Goal: Information Seeking & Learning: Learn about a topic

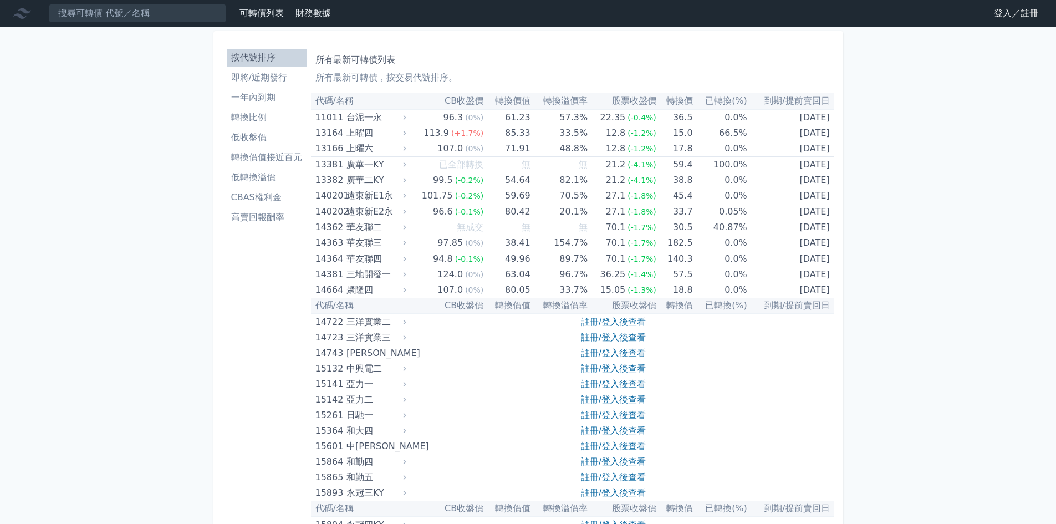
click at [1000, 14] on link "登入／註冊" at bounding box center [1016, 13] width 62 height 18
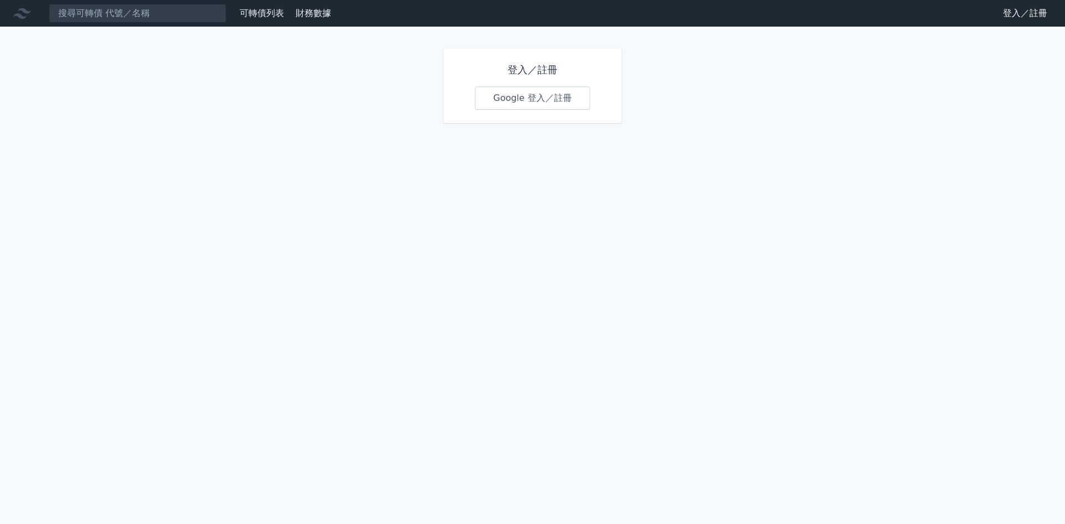
click at [495, 105] on link "Google 登入／註冊" at bounding box center [532, 98] width 115 height 23
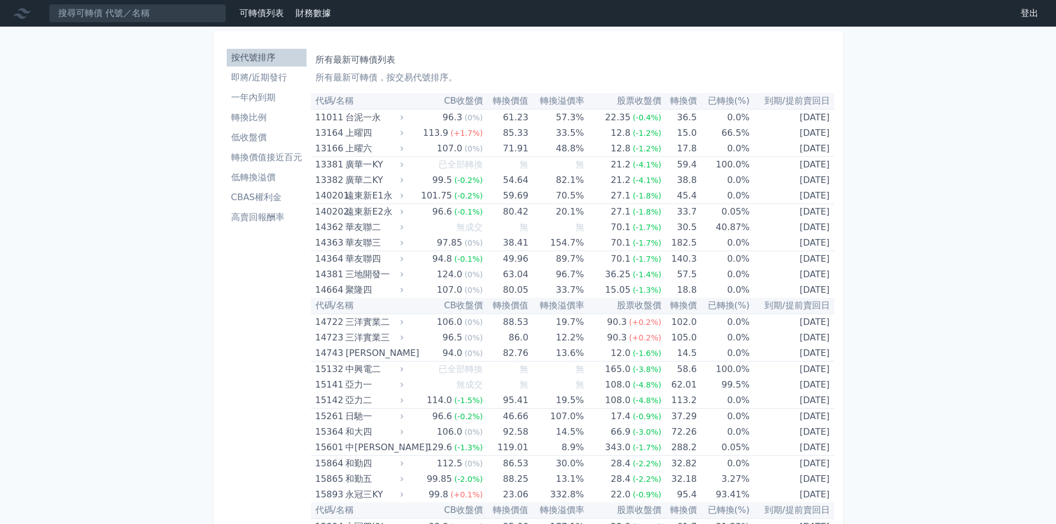
click at [270, 57] on li "按代號排序" at bounding box center [267, 57] width 80 height 13
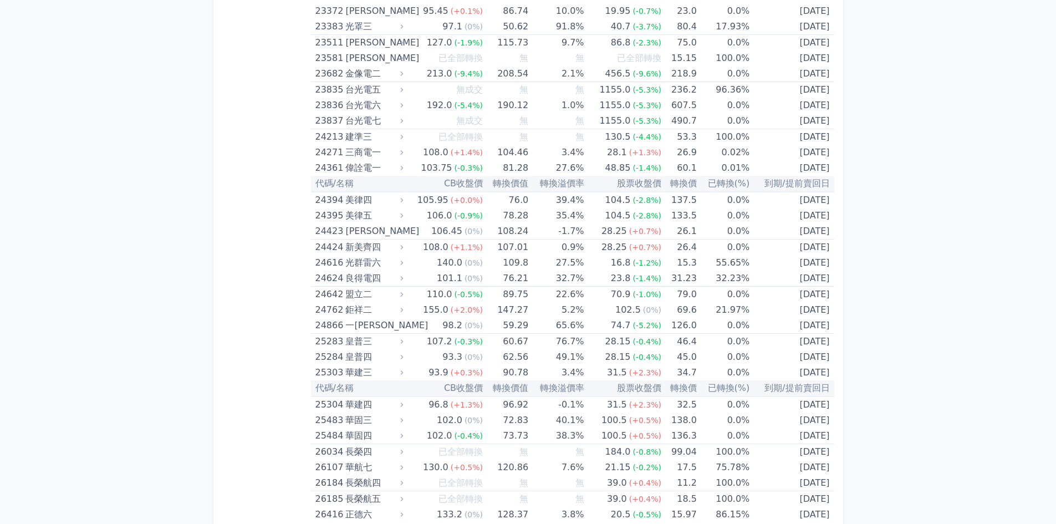
scroll to position [955, 0]
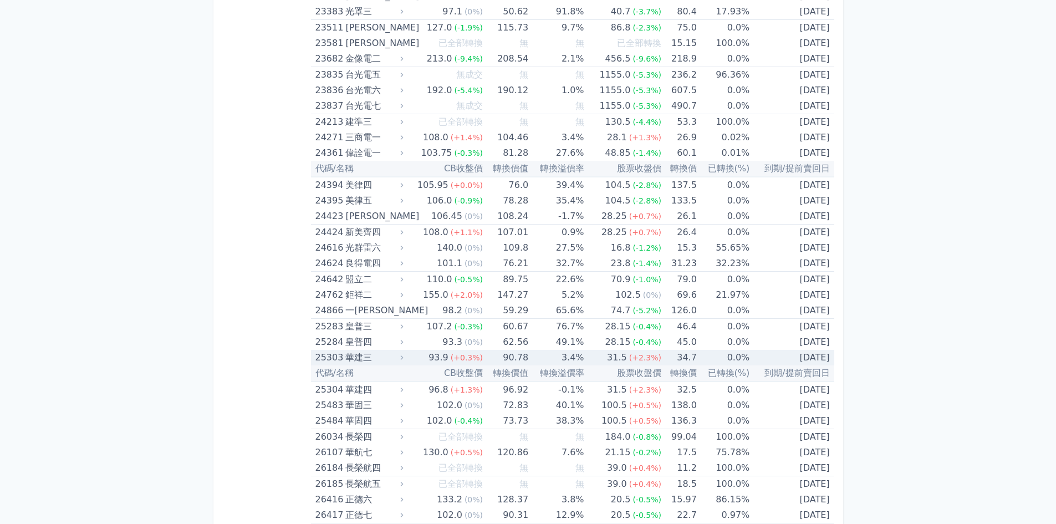
click at [393, 357] on div "華建三" at bounding box center [372, 358] width 55 height 16
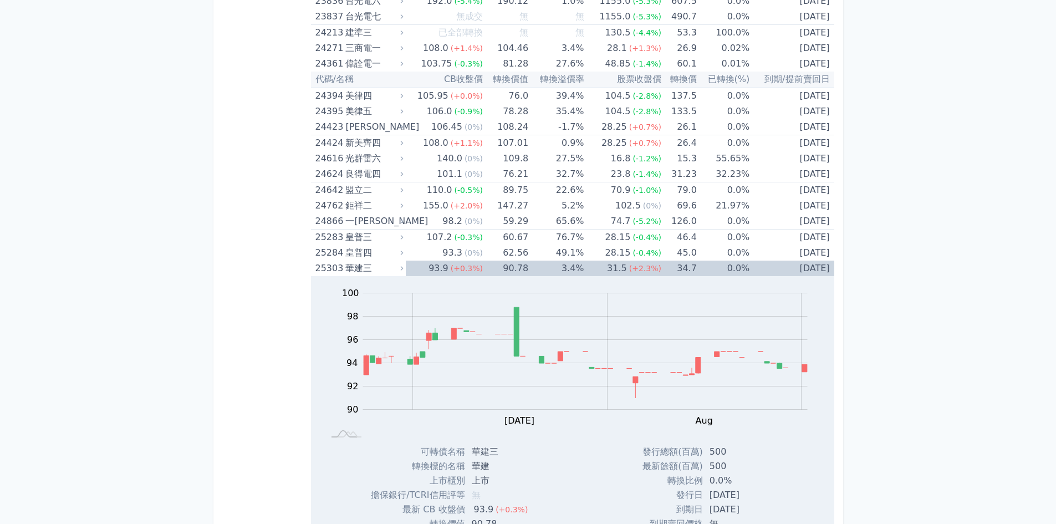
scroll to position [1037, 0]
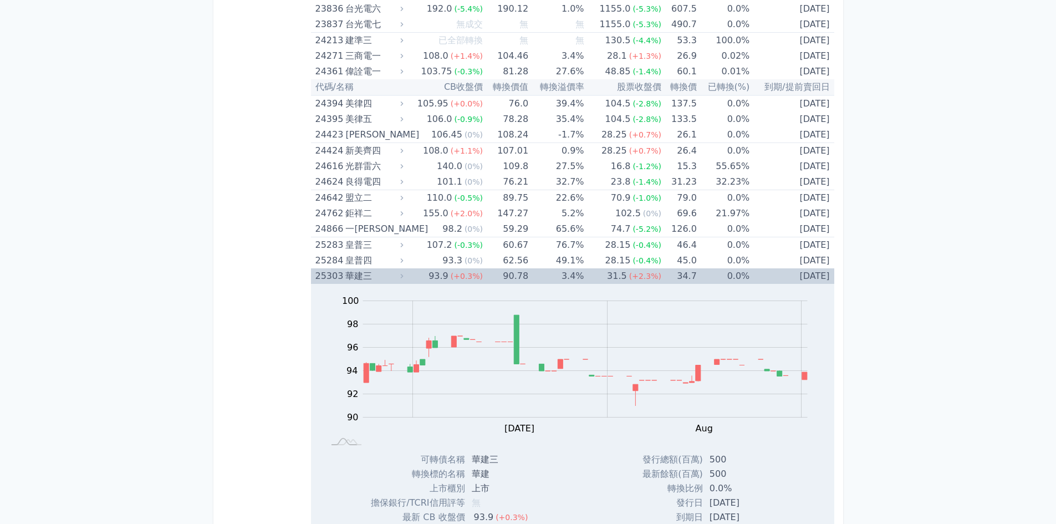
click at [383, 273] on div "華建三" at bounding box center [372, 276] width 55 height 16
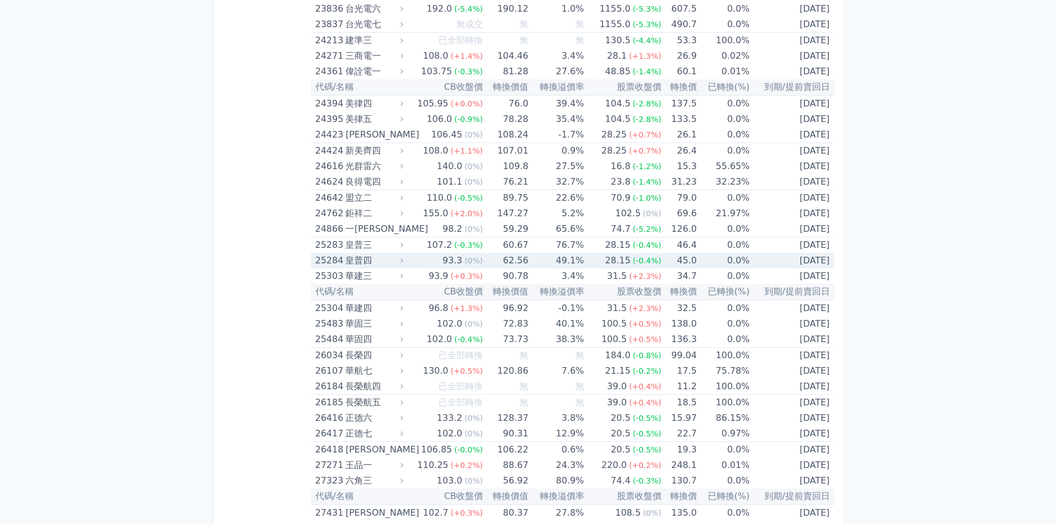
click at [390, 263] on div "皇普四" at bounding box center [372, 261] width 55 height 16
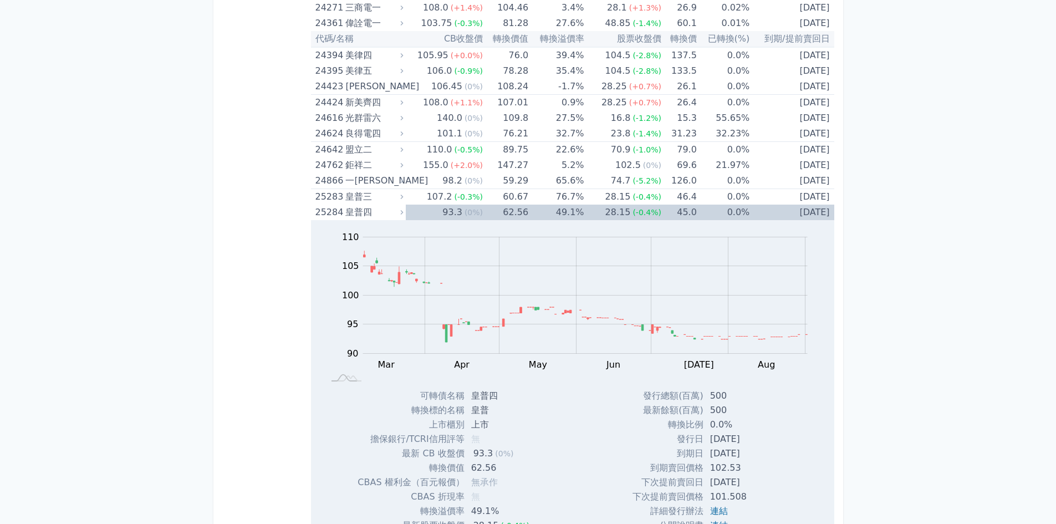
scroll to position [1053, 0]
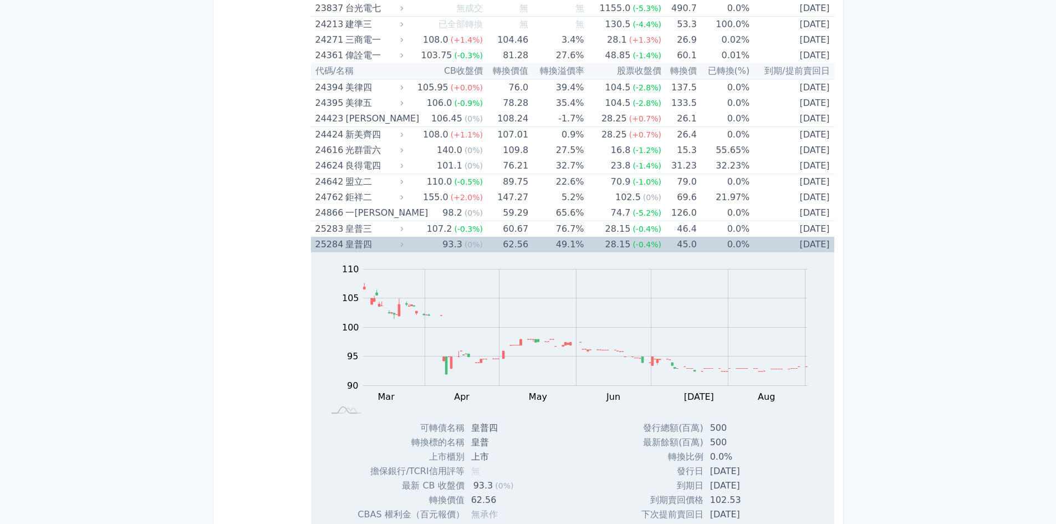
click at [380, 247] on div "皇普四" at bounding box center [372, 245] width 55 height 16
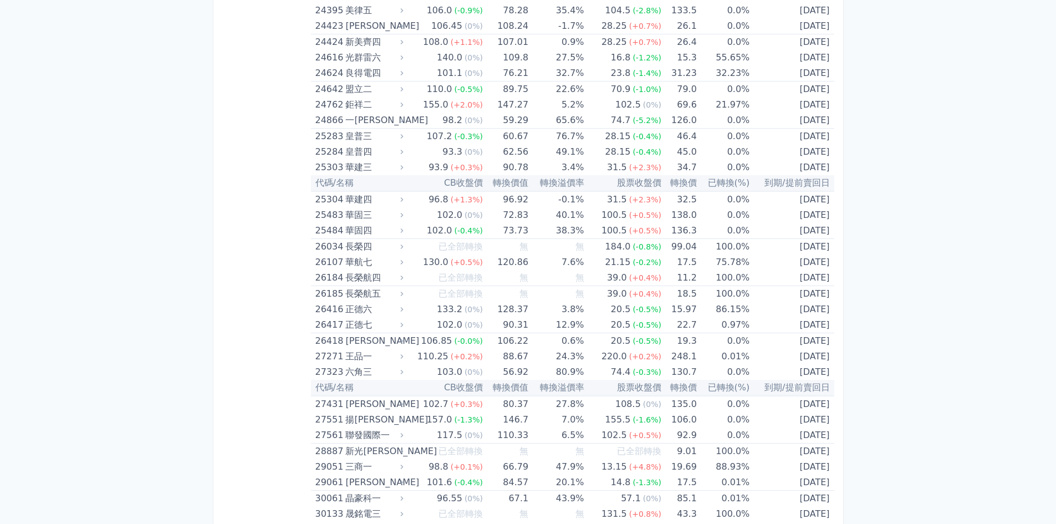
scroll to position [1161, 0]
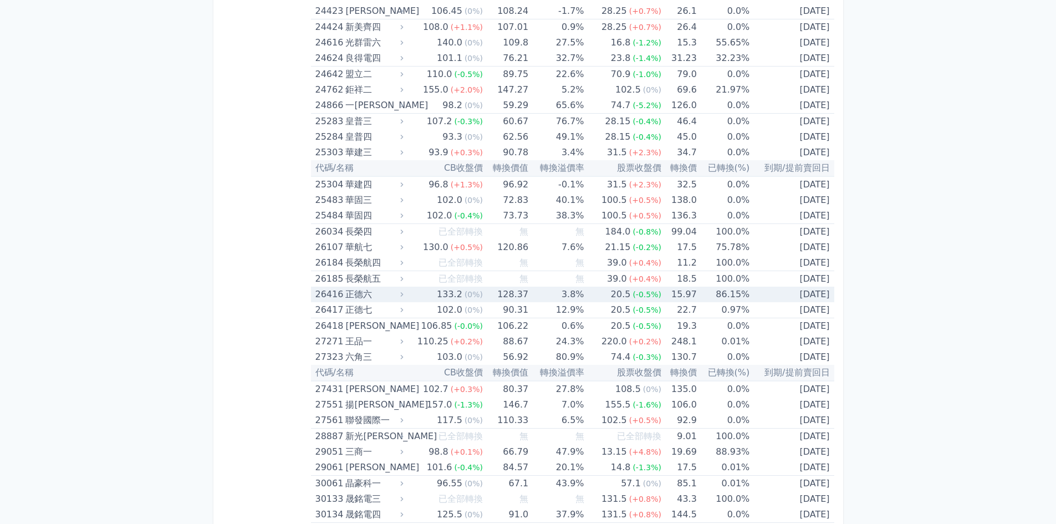
click at [400, 293] on div "正德六" at bounding box center [372, 295] width 55 height 16
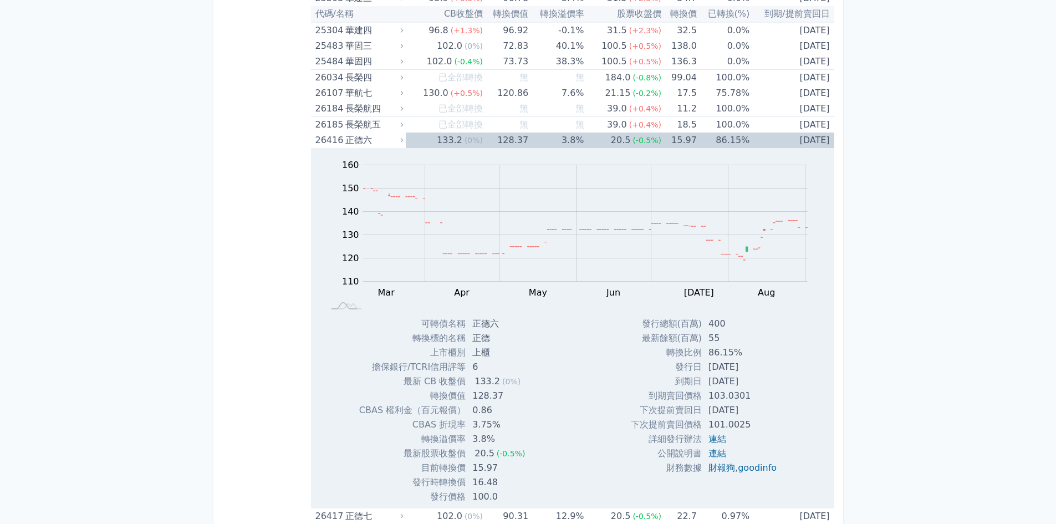
scroll to position [1323, 0]
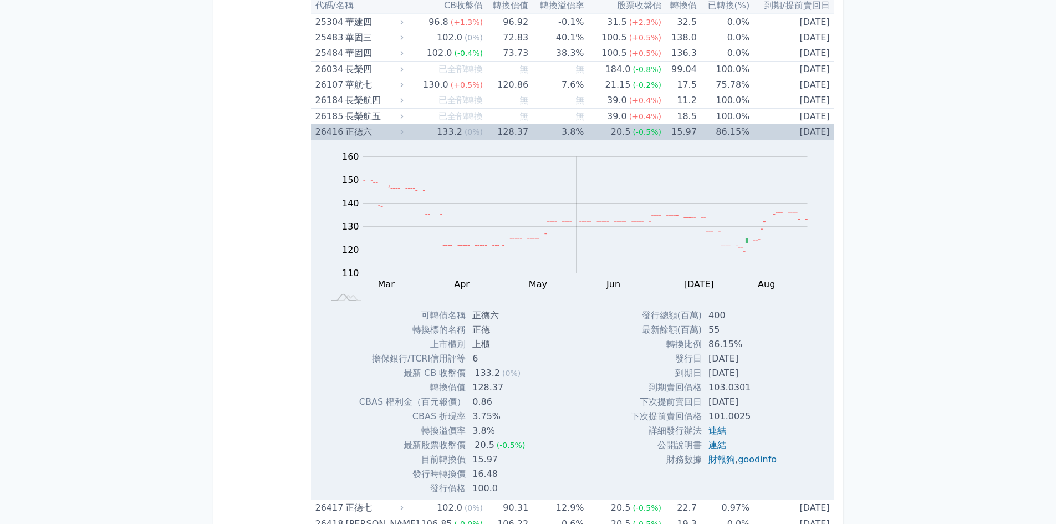
click at [388, 130] on div "正德六" at bounding box center [372, 132] width 55 height 16
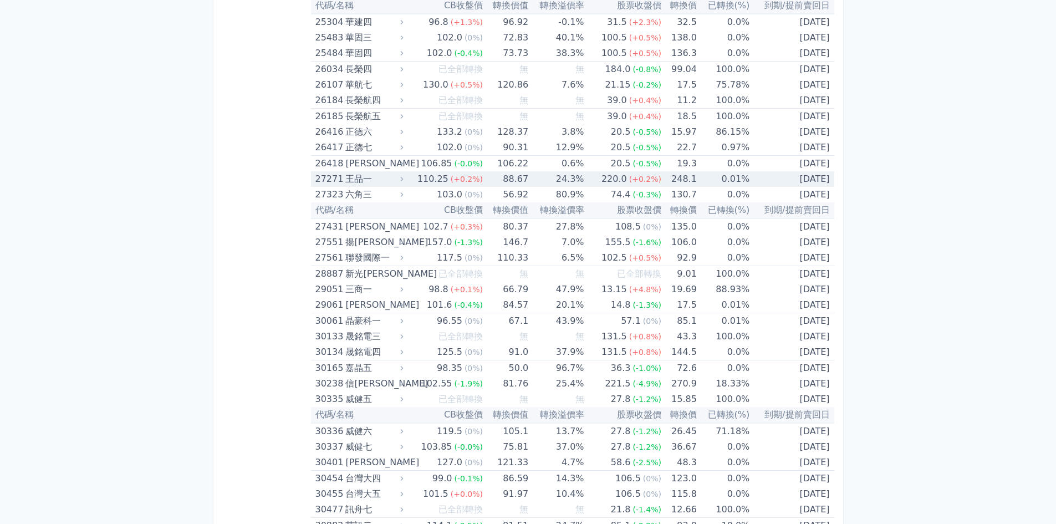
click at [387, 179] on div "王品一" at bounding box center [372, 179] width 55 height 16
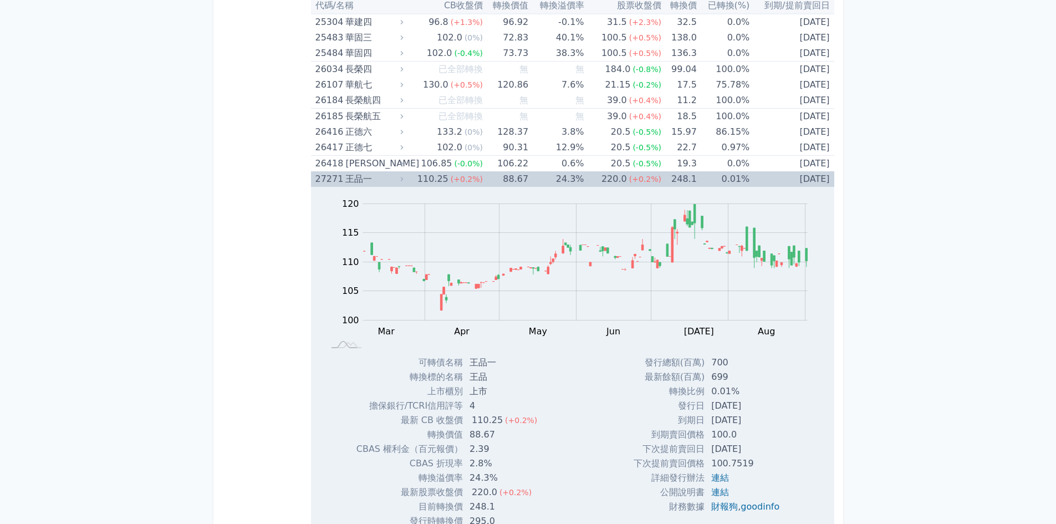
click at [387, 179] on div "王品一" at bounding box center [372, 179] width 55 height 16
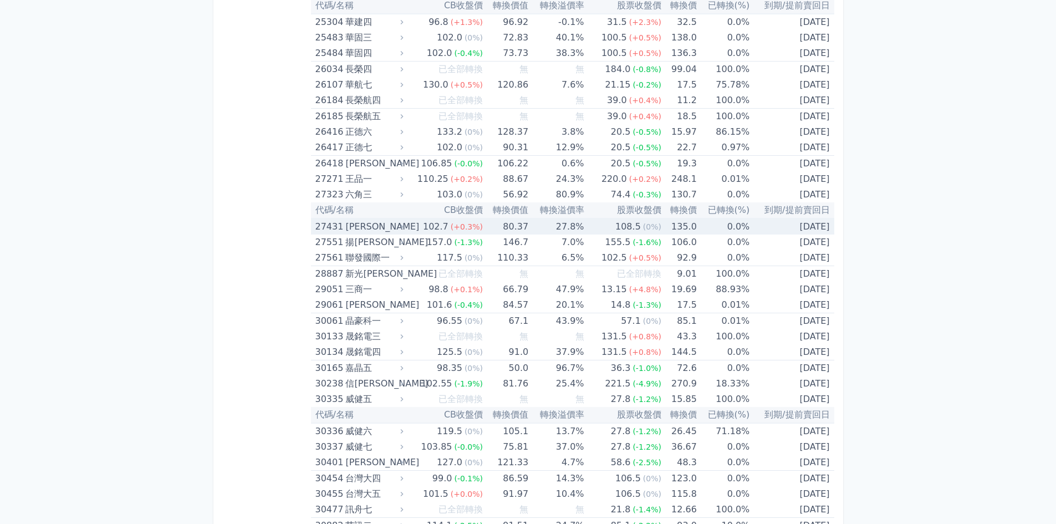
click at [379, 222] on div "[PERSON_NAME]" at bounding box center [372, 227] width 55 height 16
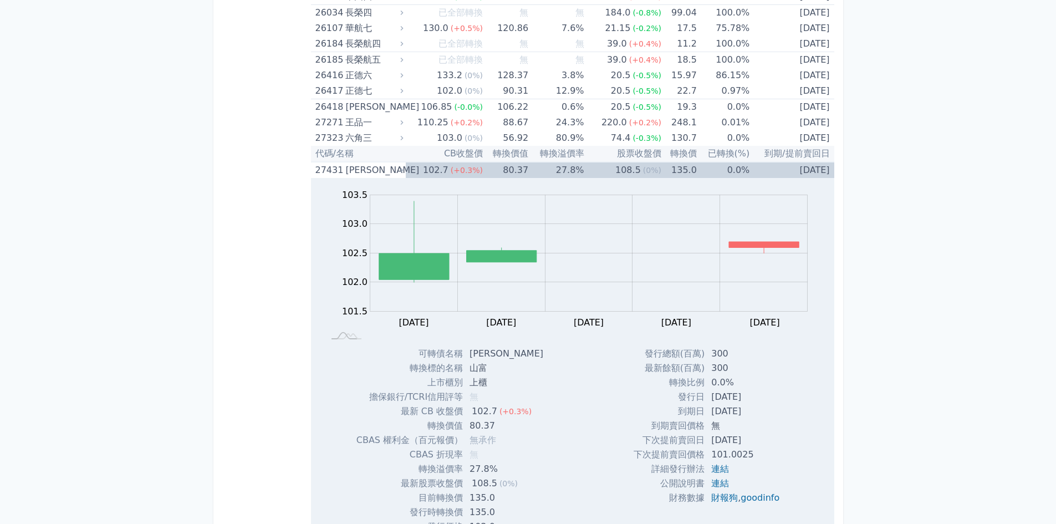
scroll to position [1420, 0]
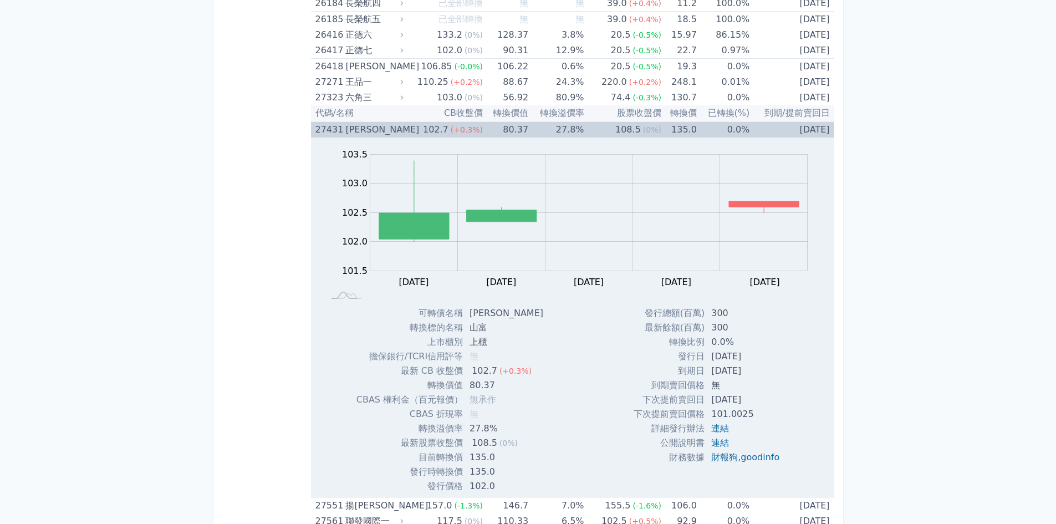
click at [401, 134] on div "[PERSON_NAME]" at bounding box center [372, 130] width 55 height 16
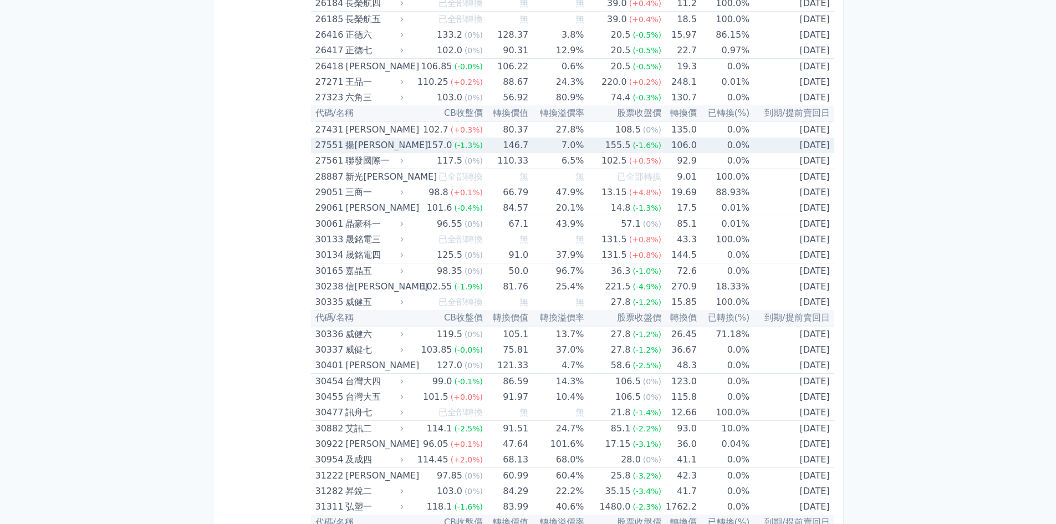
click at [406, 147] on icon at bounding box center [402, 145] width 8 height 8
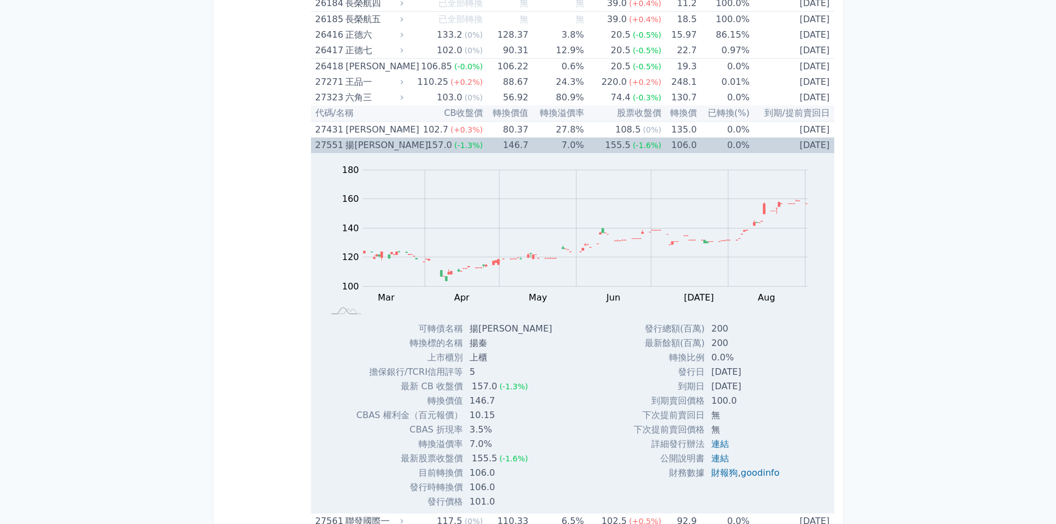
drag, startPoint x: 324, startPoint y: 141, endPoint x: 366, endPoint y: 155, distance: 43.8
click at [324, 143] on div "27551" at bounding box center [330, 146] width 28 height 16
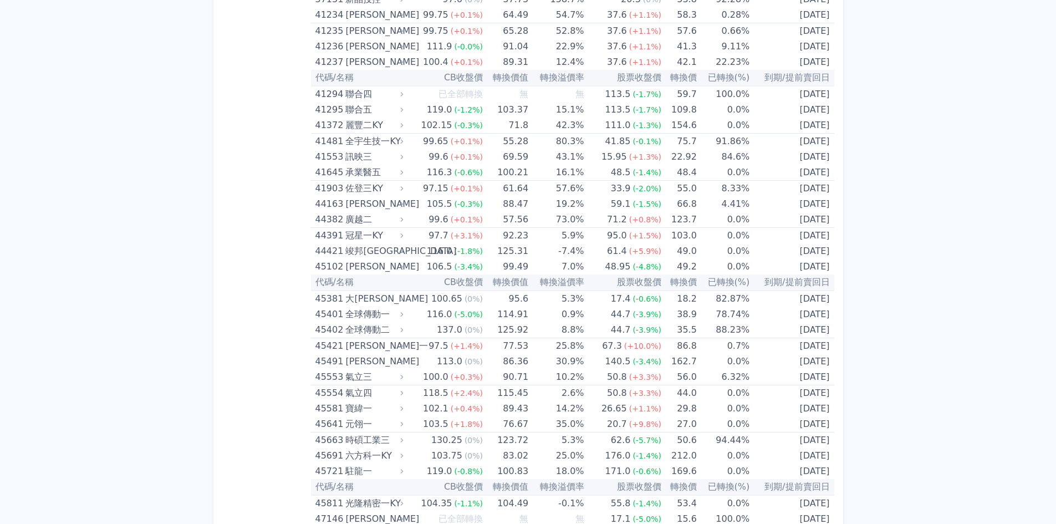
scroll to position [3100, 0]
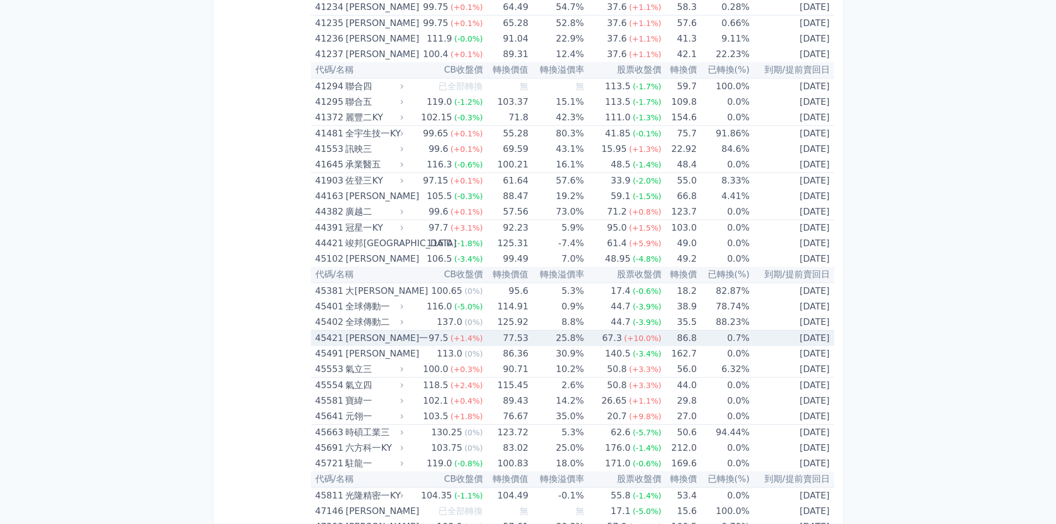
click at [359, 335] on div "[PERSON_NAME]一" at bounding box center [372, 339] width 55 height 16
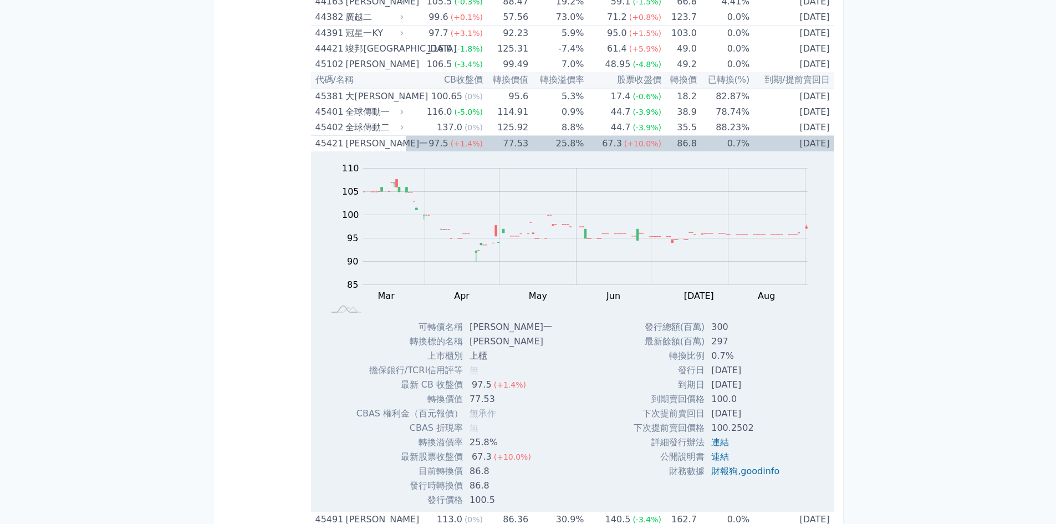
scroll to position [3311, 0]
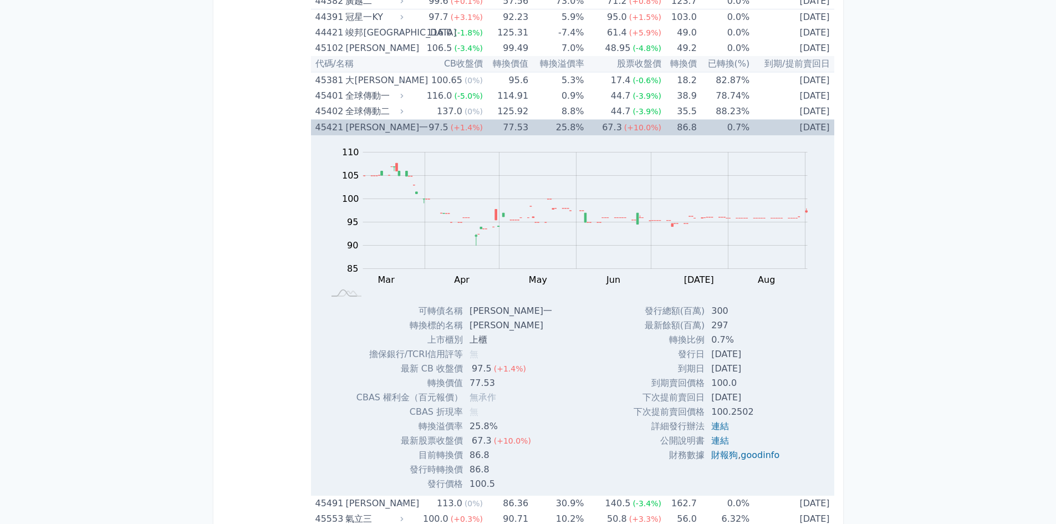
click at [380, 126] on div "[PERSON_NAME]一" at bounding box center [372, 128] width 55 height 16
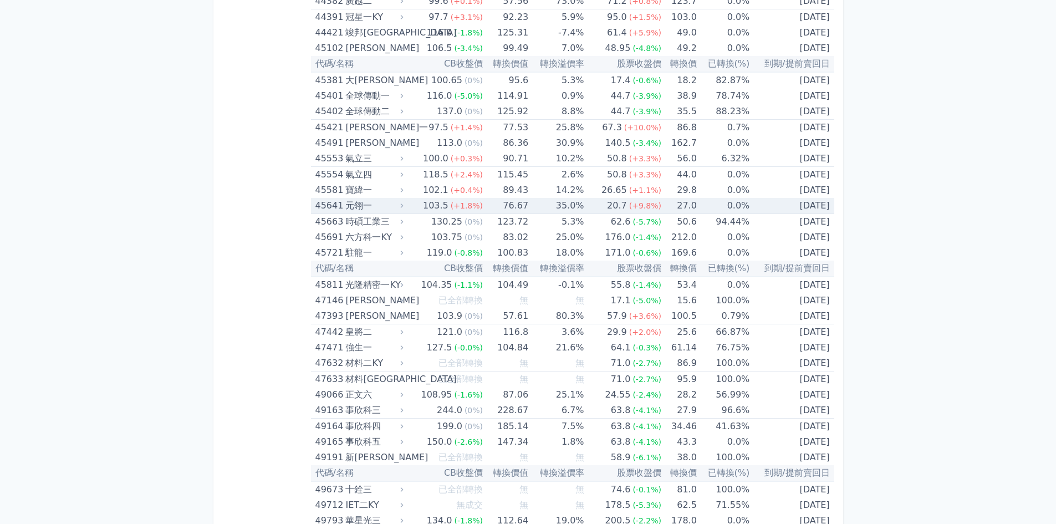
click at [399, 204] on div "元翎一" at bounding box center [372, 206] width 55 height 16
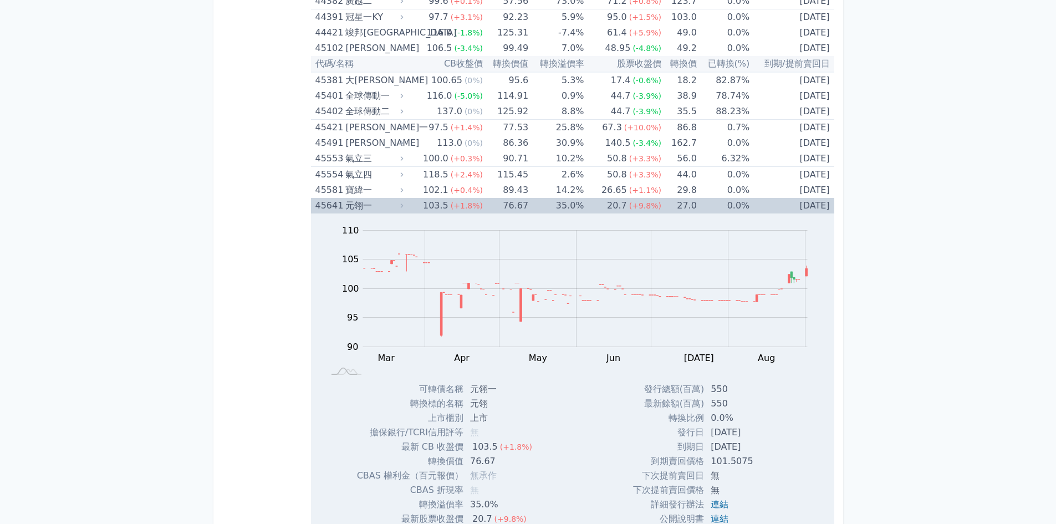
click at [400, 205] on div "元翎一" at bounding box center [372, 206] width 55 height 16
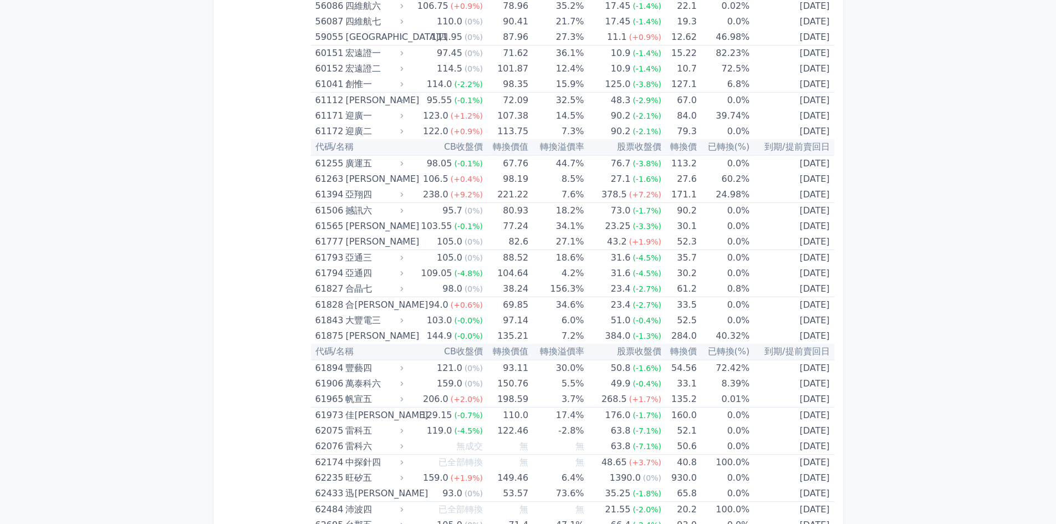
scroll to position [4274, 0]
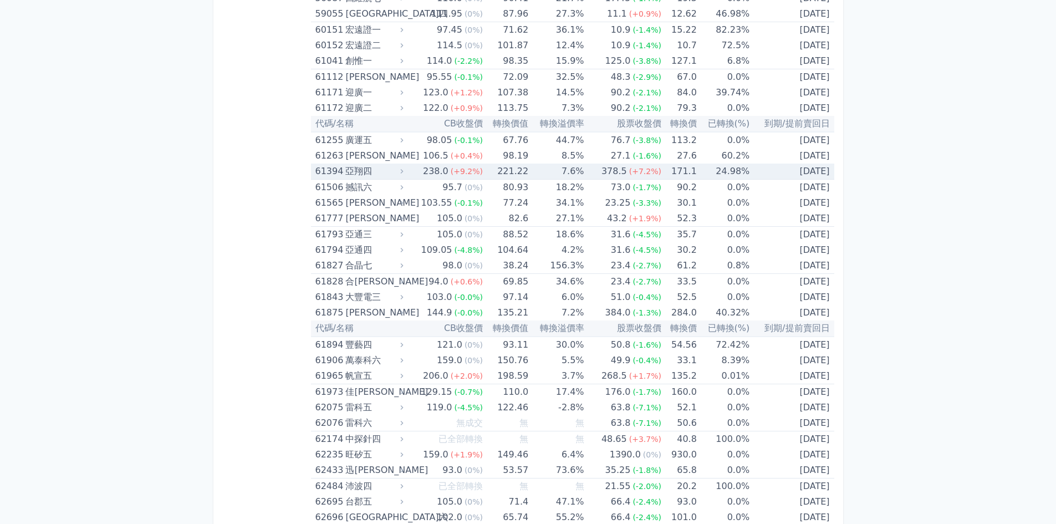
click at [354, 174] on div "亞翔四" at bounding box center [372, 172] width 55 height 16
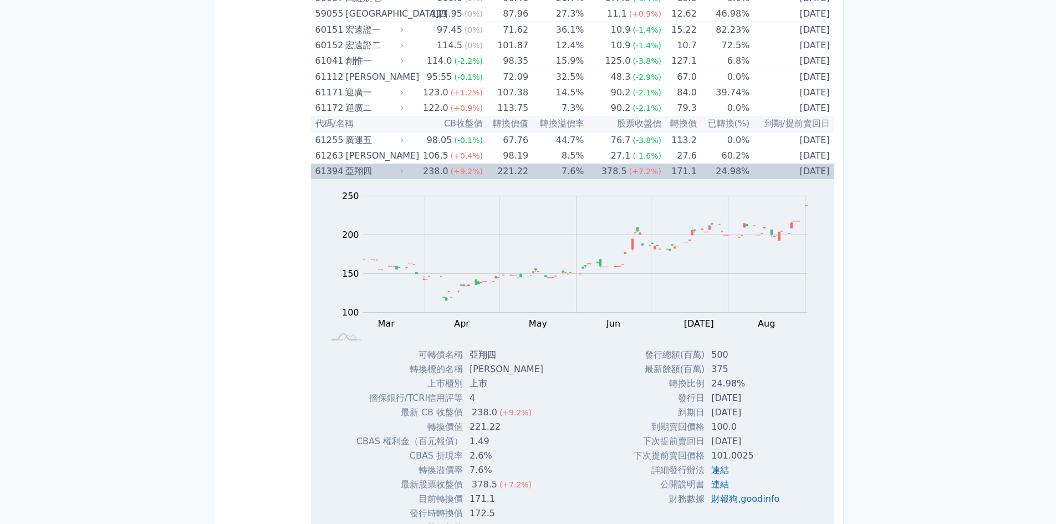
click at [354, 173] on div "亞翔四" at bounding box center [372, 172] width 55 height 16
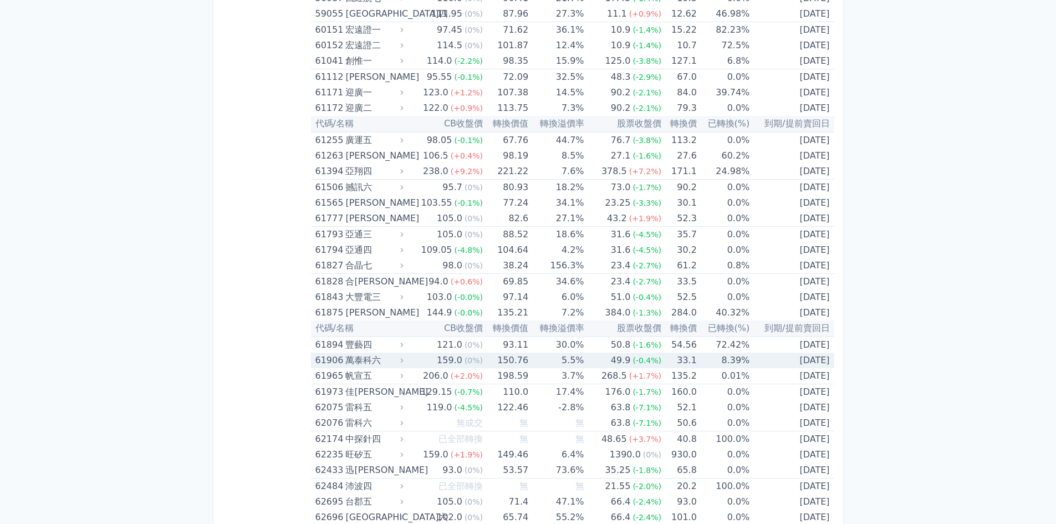
click at [383, 362] on div "萬泰科六" at bounding box center [372, 361] width 55 height 16
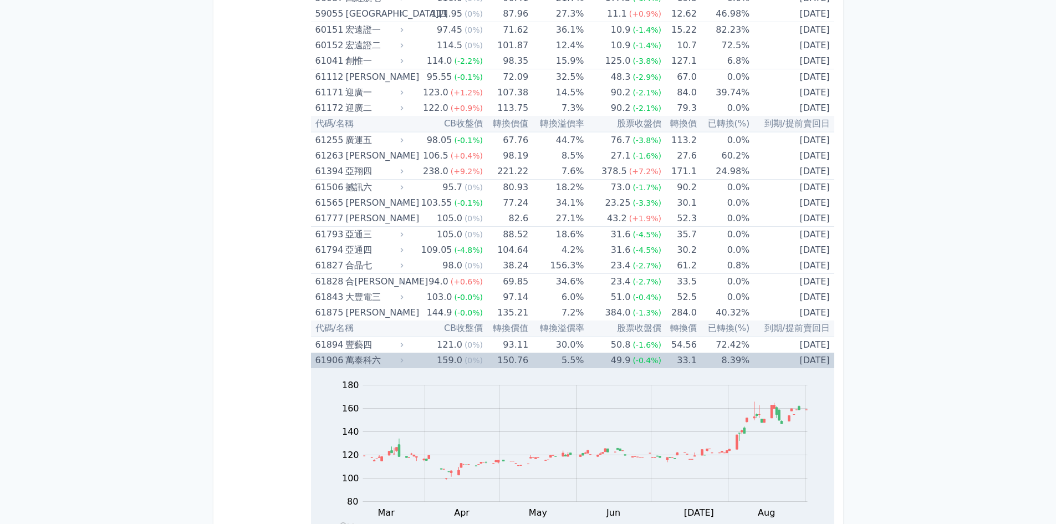
click at [383, 362] on div "萬泰科六" at bounding box center [372, 361] width 55 height 16
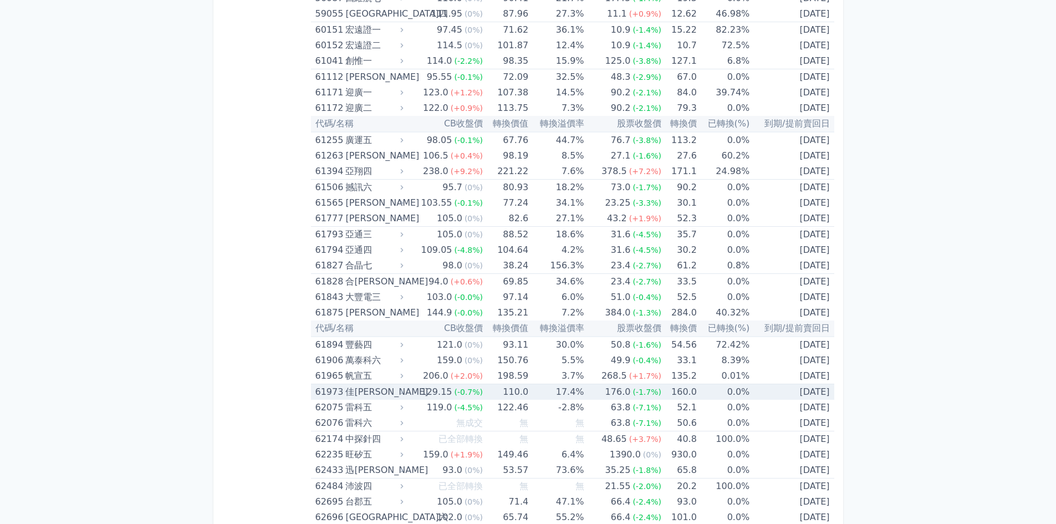
click at [349, 388] on div "佳[PERSON_NAME]" at bounding box center [372, 392] width 55 height 16
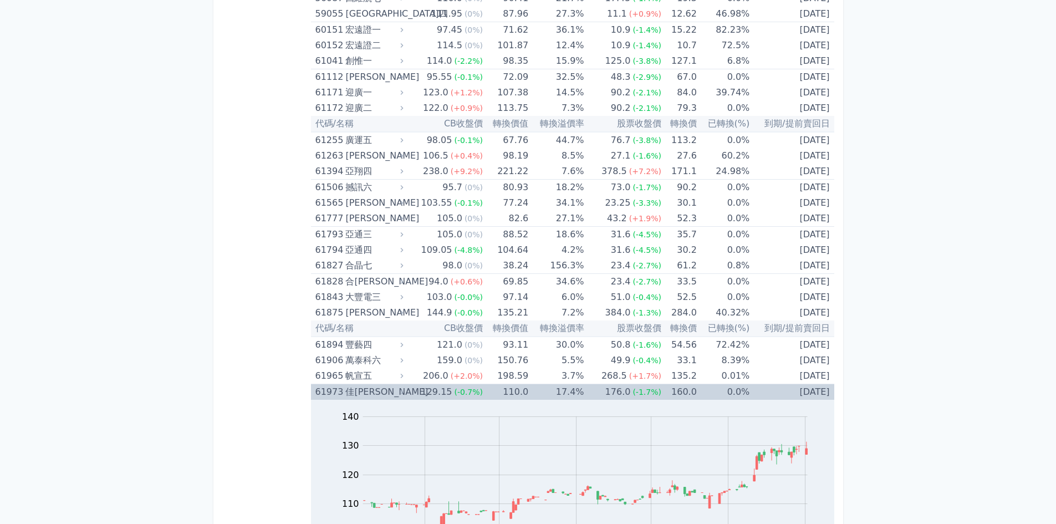
click at [349, 388] on div "佳[PERSON_NAME]" at bounding box center [372, 392] width 55 height 16
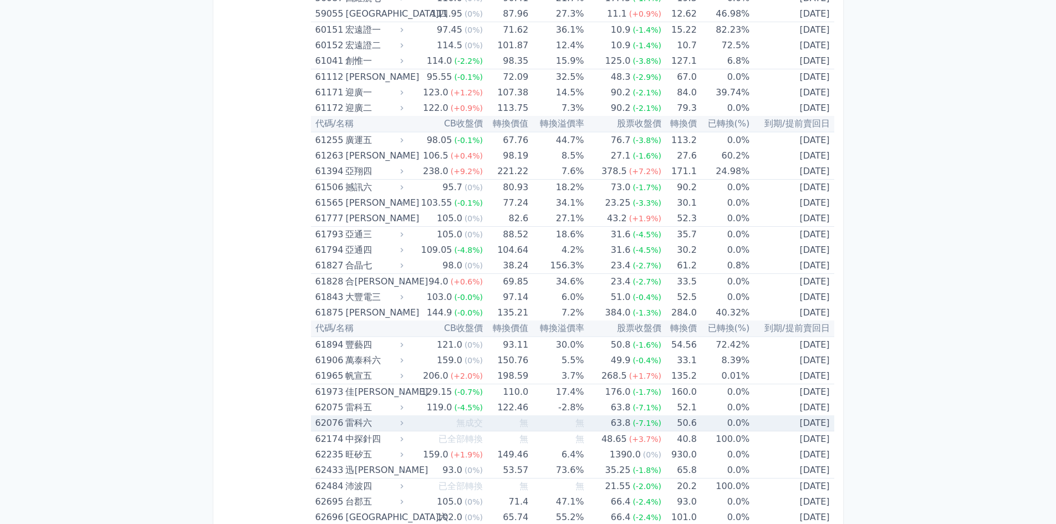
click at [541, 420] on td "無" at bounding box center [555, 423] width 55 height 16
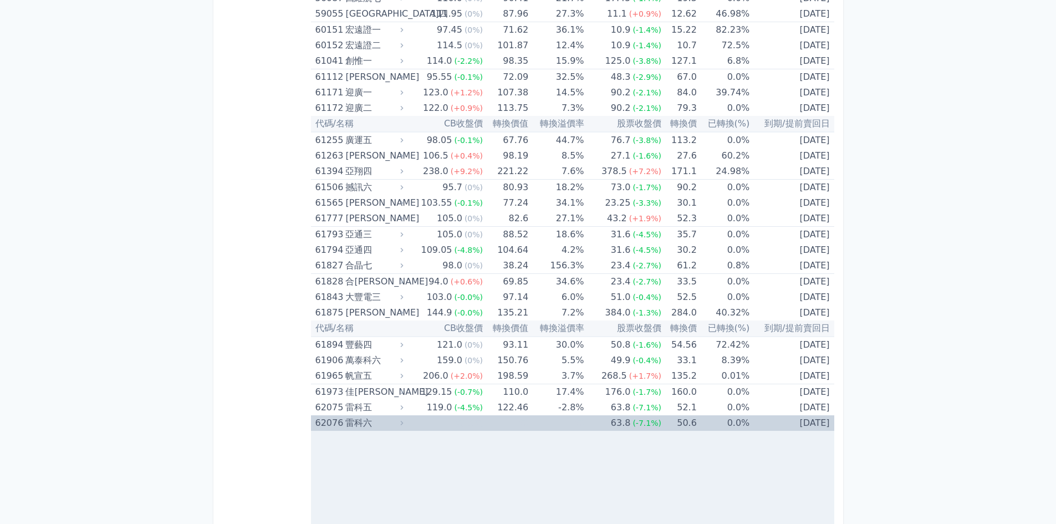
click at [541, 420] on td "無" at bounding box center [555, 423] width 55 height 16
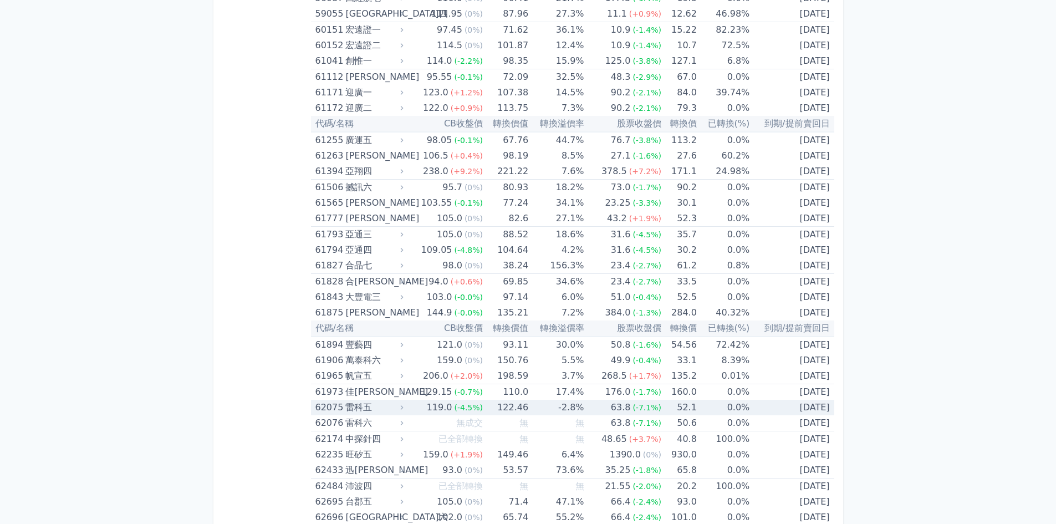
click at [539, 412] on td "-2.8%" at bounding box center [555, 408] width 55 height 16
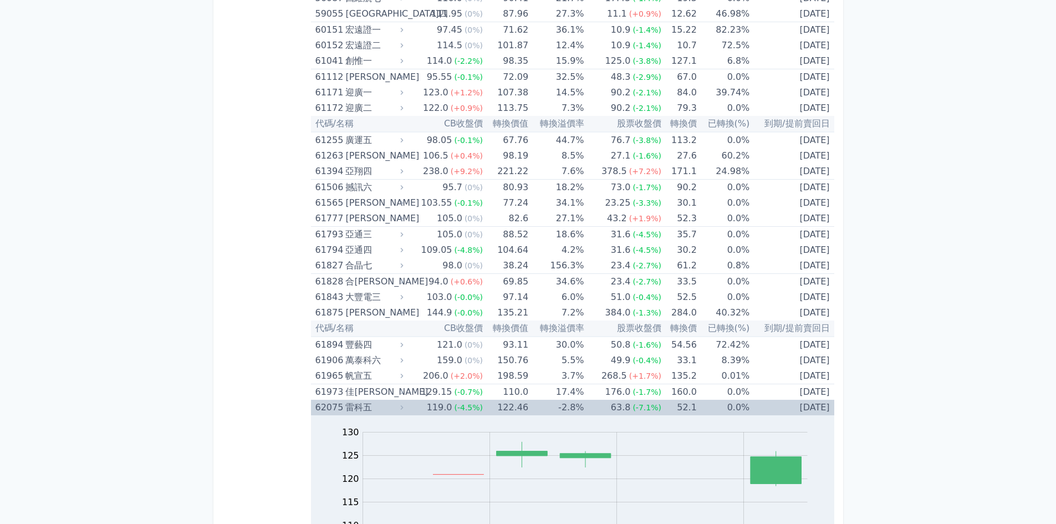
click at [539, 412] on td "-2.8%" at bounding box center [555, 408] width 55 height 16
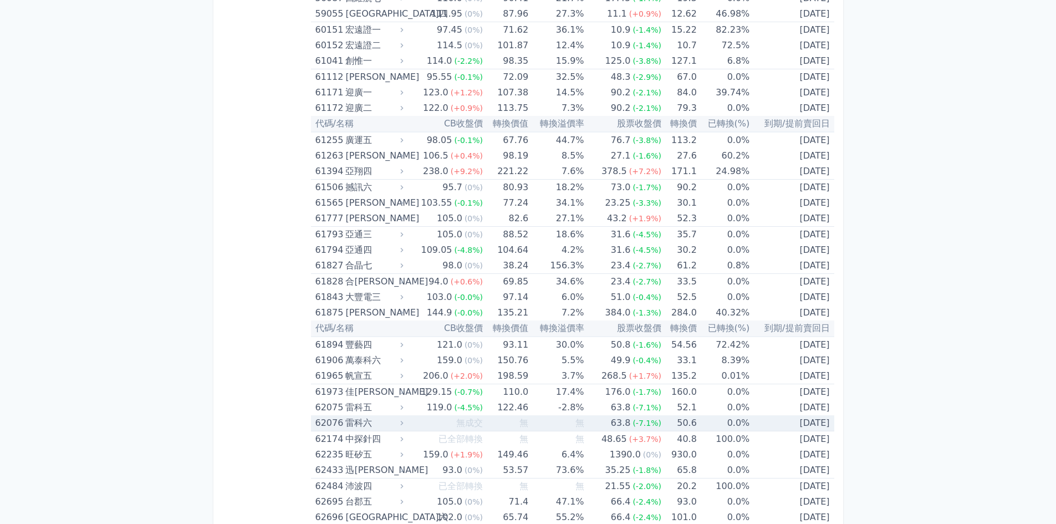
click at [552, 428] on td "無" at bounding box center [555, 423] width 55 height 16
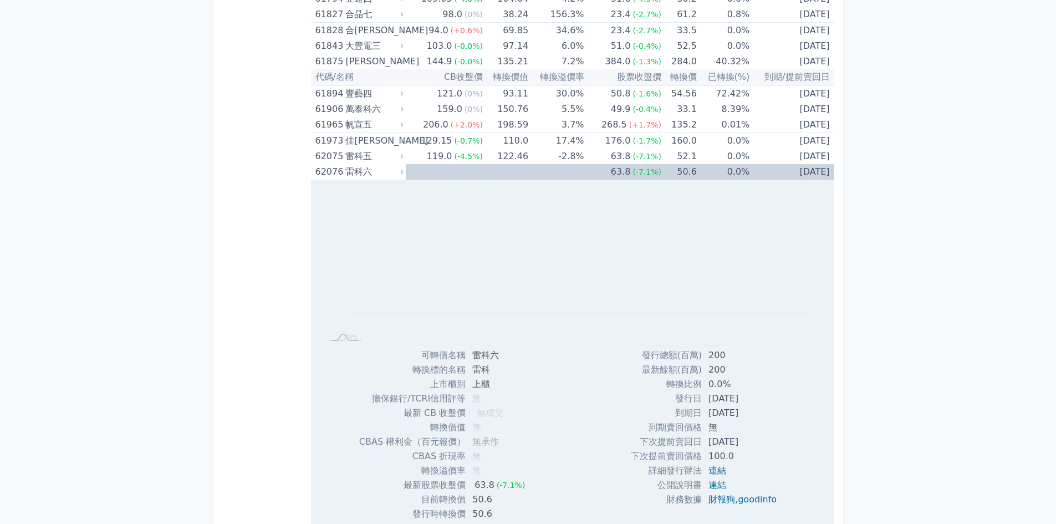
scroll to position [4493, 0]
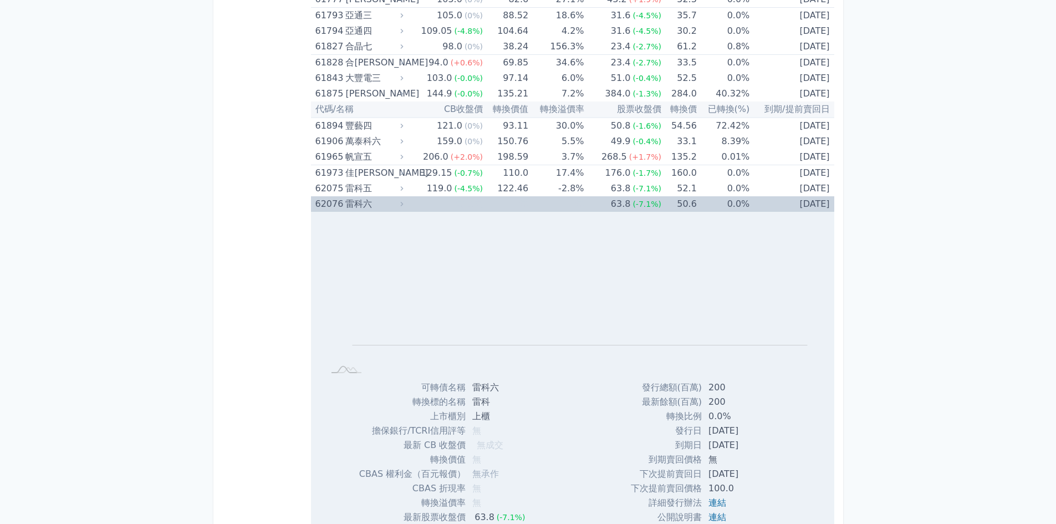
click at [386, 199] on div "雷科六" at bounding box center [372, 204] width 55 height 16
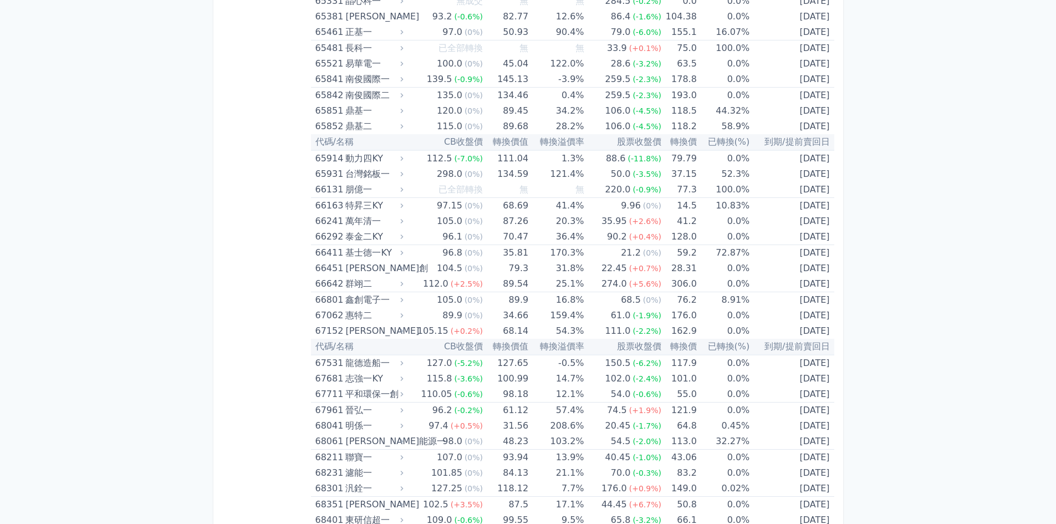
scroll to position [5287, 0]
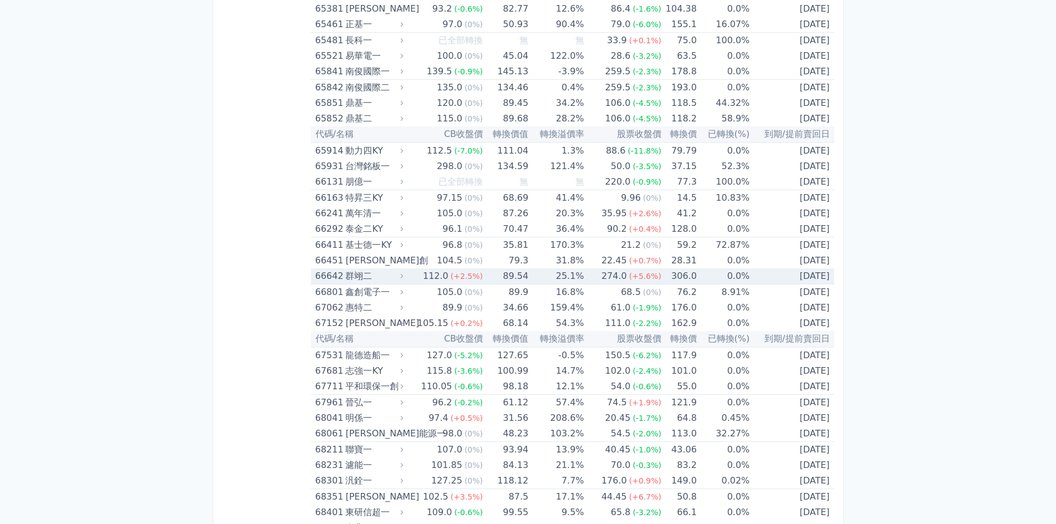
click at [336, 277] on div "66642" at bounding box center [330, 276] width 28 height 16
click at [339, 277] on div "66642" at bounding box center [330, 276] width 28 height 16
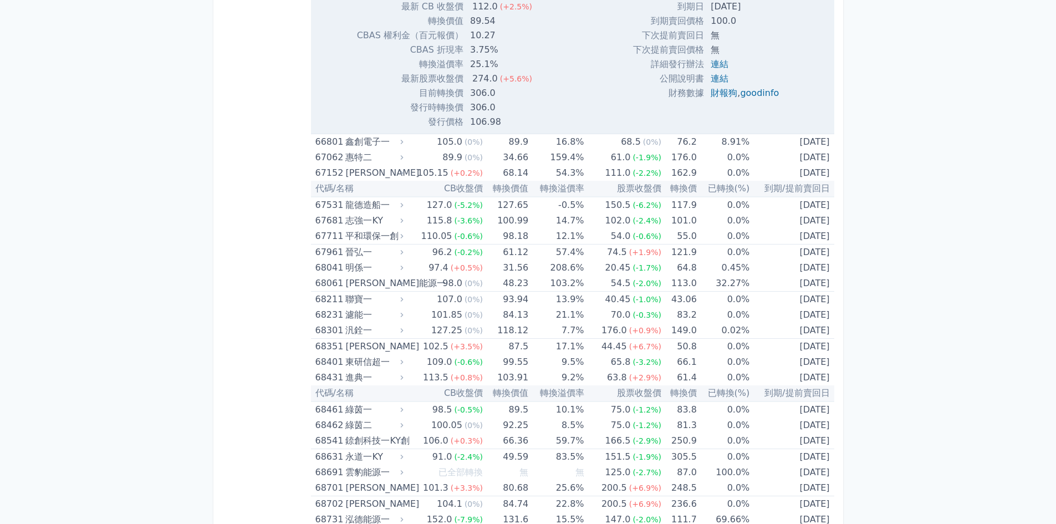
scroll to position [5927, 0]
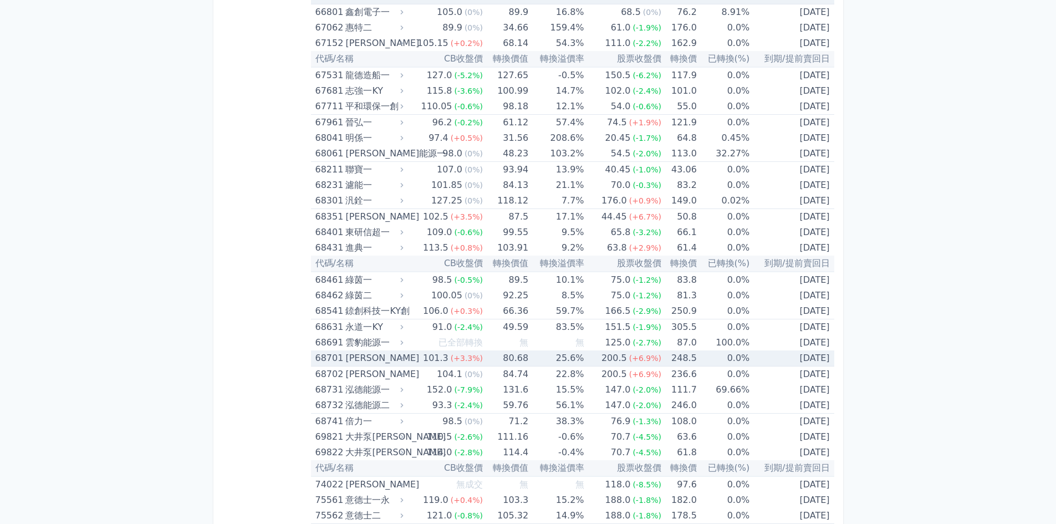
click at [449, 359] on div "101.3" at bounding box center [436, 358] width 30 height 16
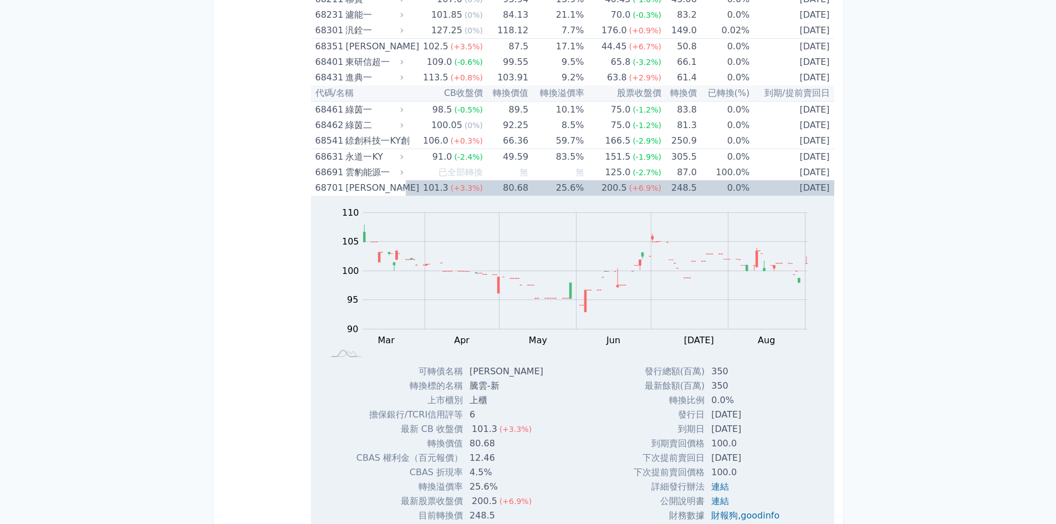
scroll to position [6174, 0]
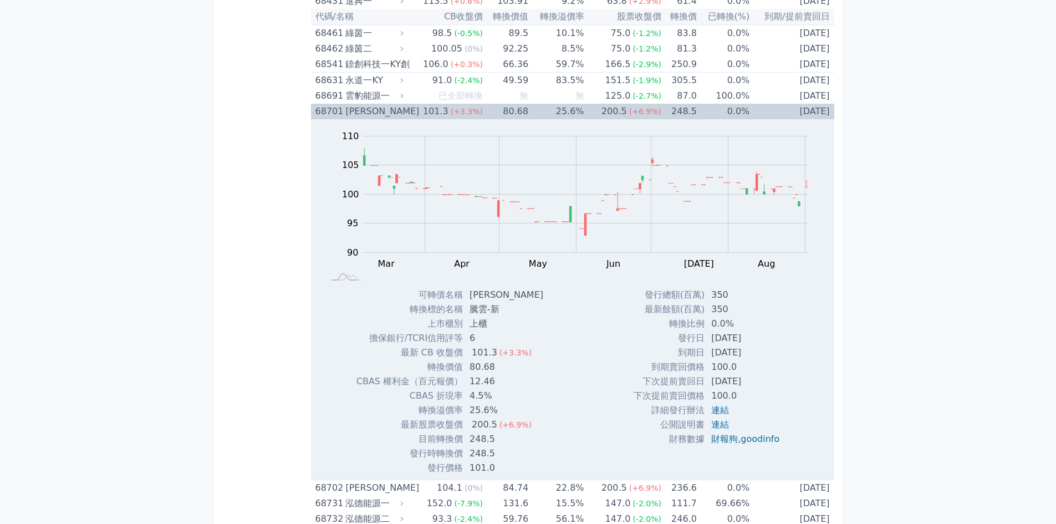
click at [382, 113] on div "[PERSON_NAME]" at bounding box center [372, 112] width 55 height 16
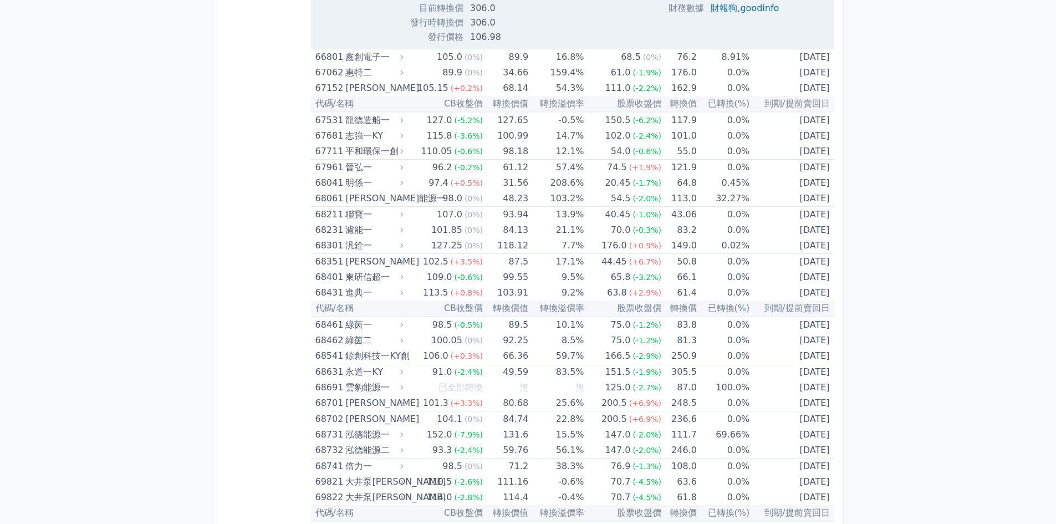
scroll to position [5866, 0]
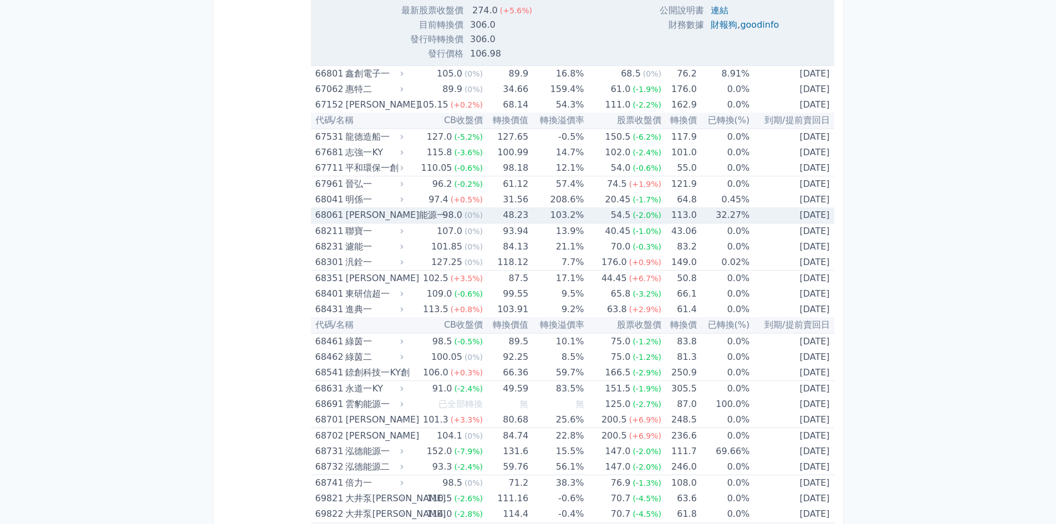
click at [384, 211] on div "[PERSON_NAME]能源一" at bounding box center [372, 215] width 55 height 16
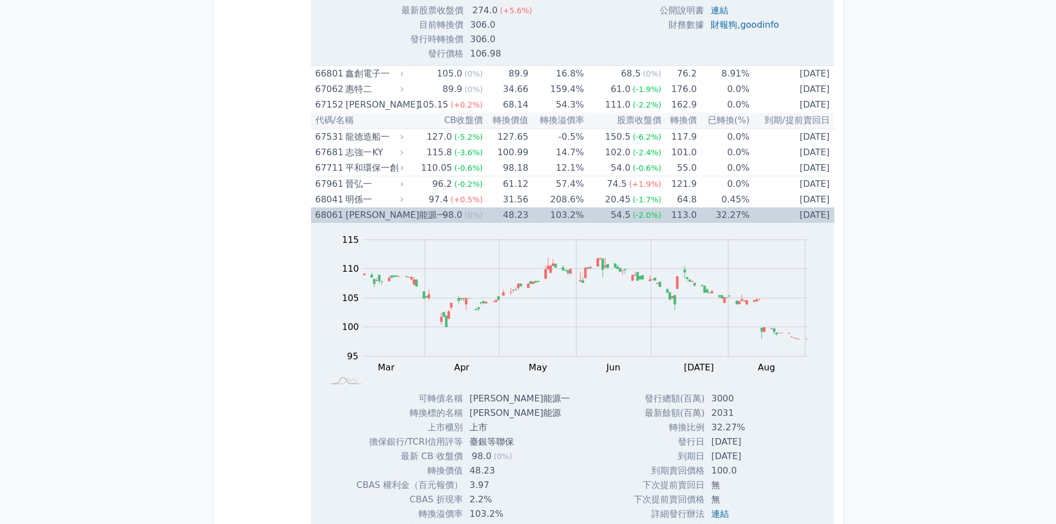
click at [384, 211] on div "[PERSON_NAME]能源一" at bounding box center [372, 215] width 55 height 16
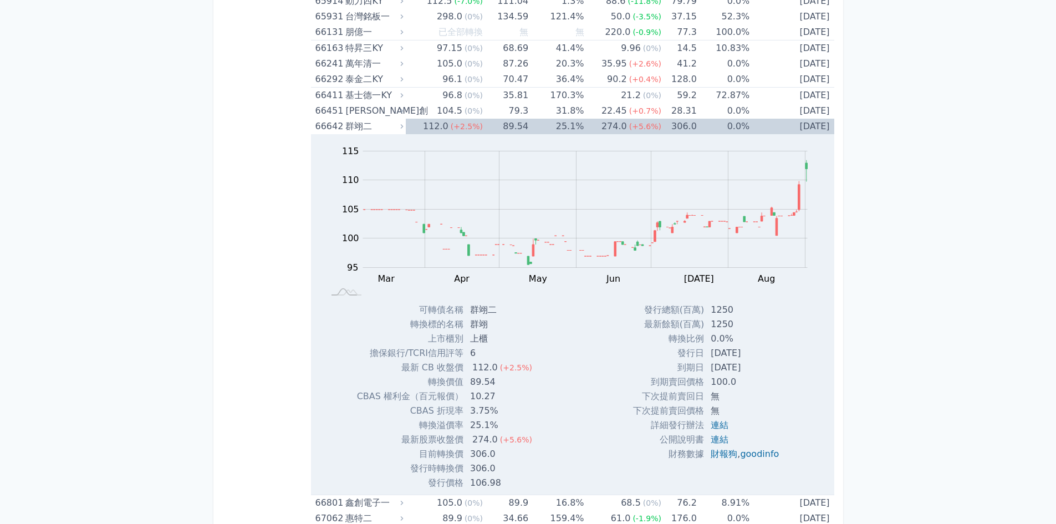
scroll to position [5388, 0]
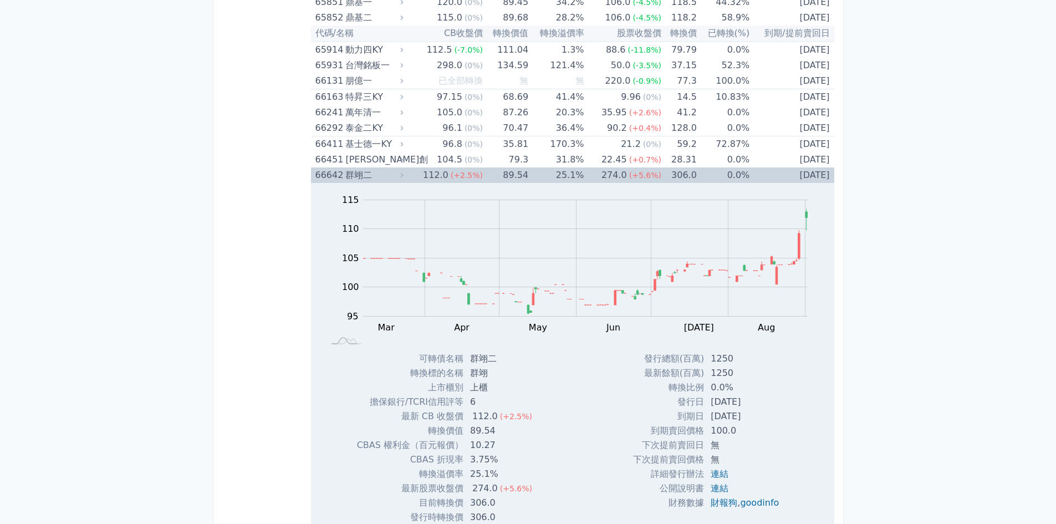
click at [344, 177] on div "66642 群翊二" at bounding box center [357, 175] width 83 height 16
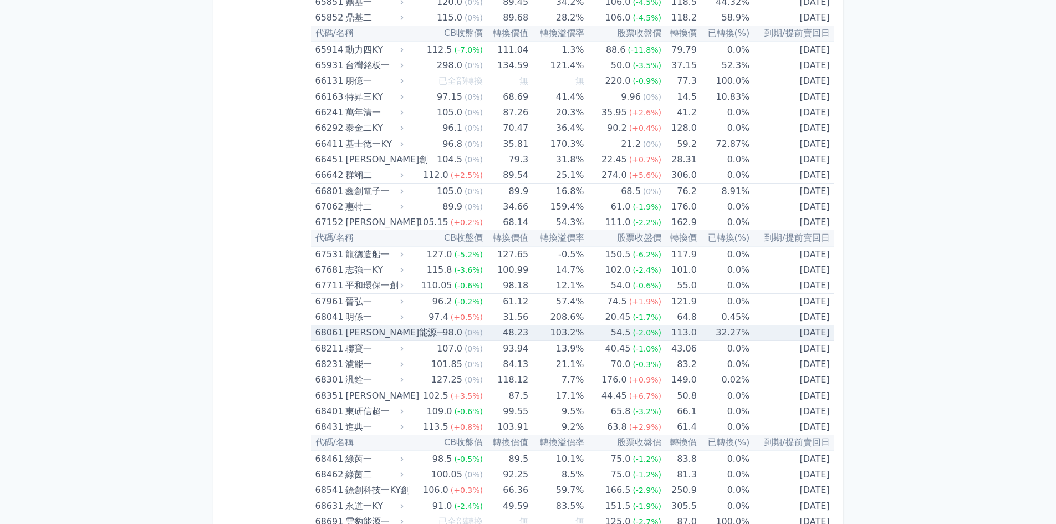
click at [400, 337] on div "[PERSON_NAME]能源一" at bounding box center [372, 333] width 55 height 16
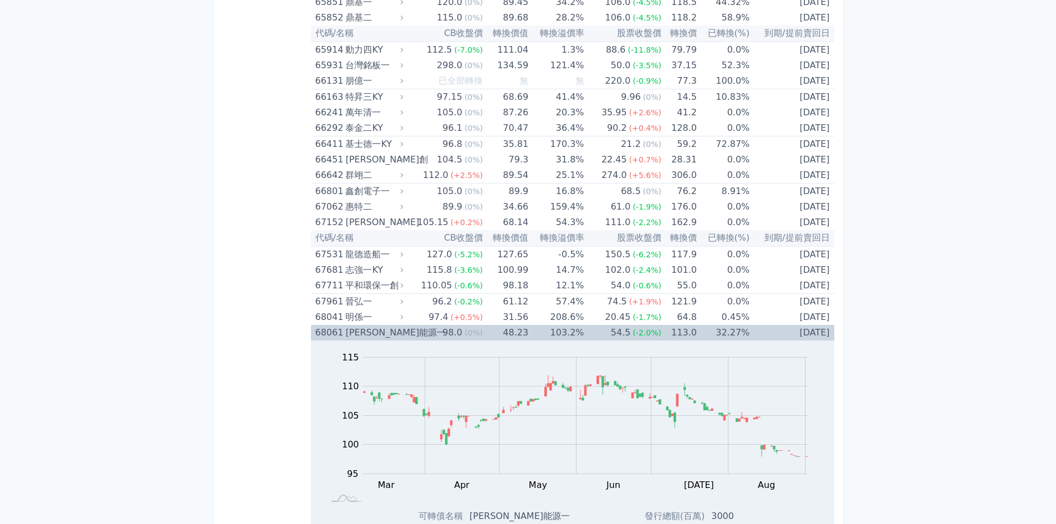
click at [400, 337] on div "[PERSON_NAME]能源一" at bounding box center [372, 333] width 55 height 16
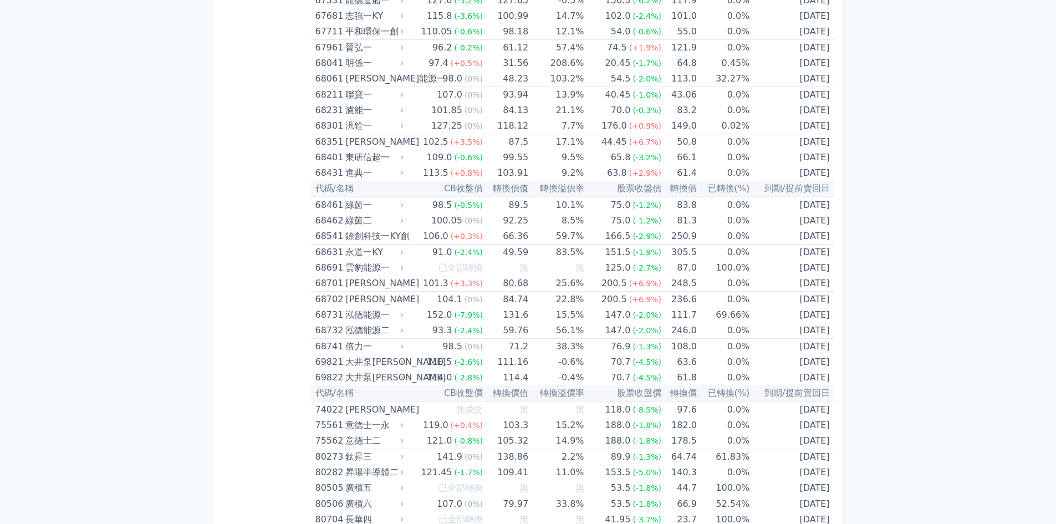
scroll to position [5650, 0]
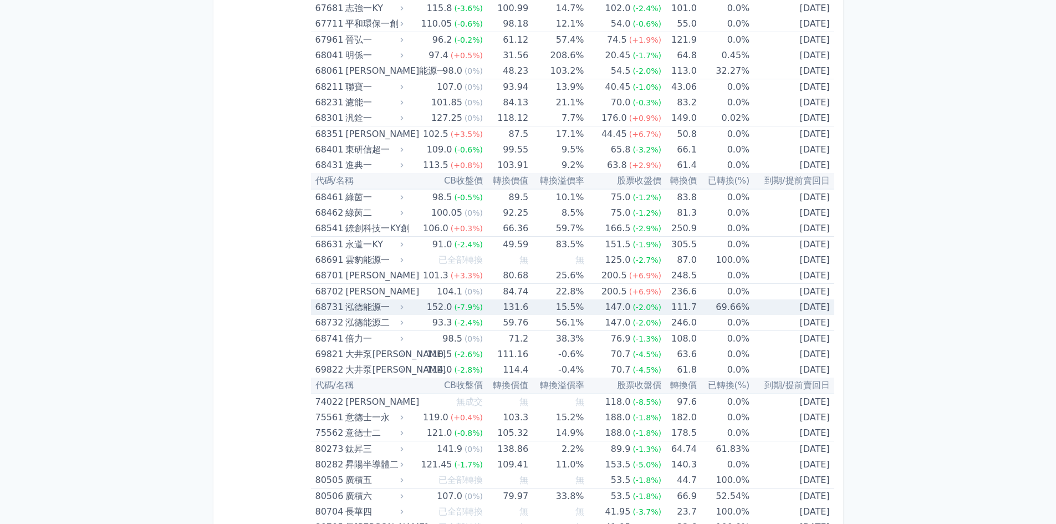
click at [385, 308] on div "泓德能源一" at bounding box center [372, 307] width 55 height 16
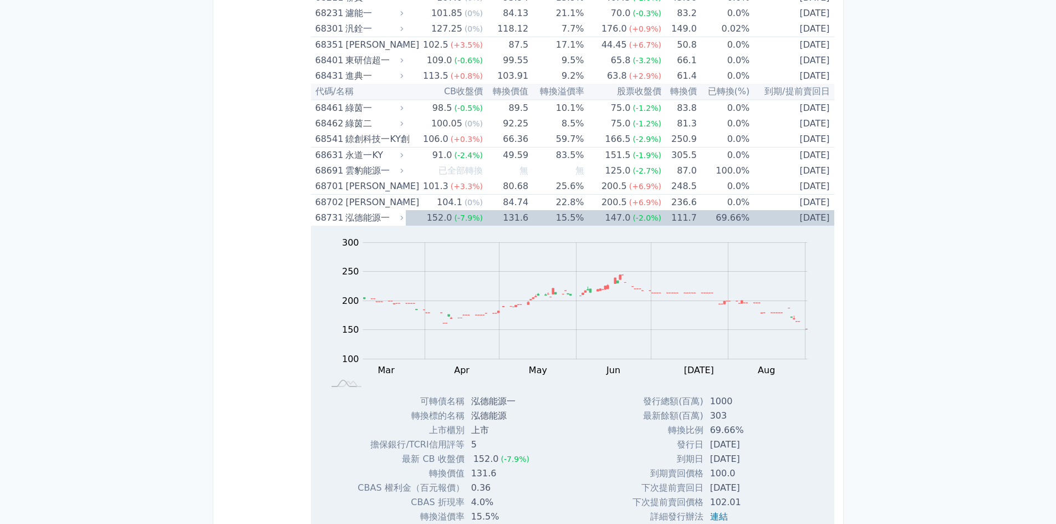
scroll to position [5731, 0]
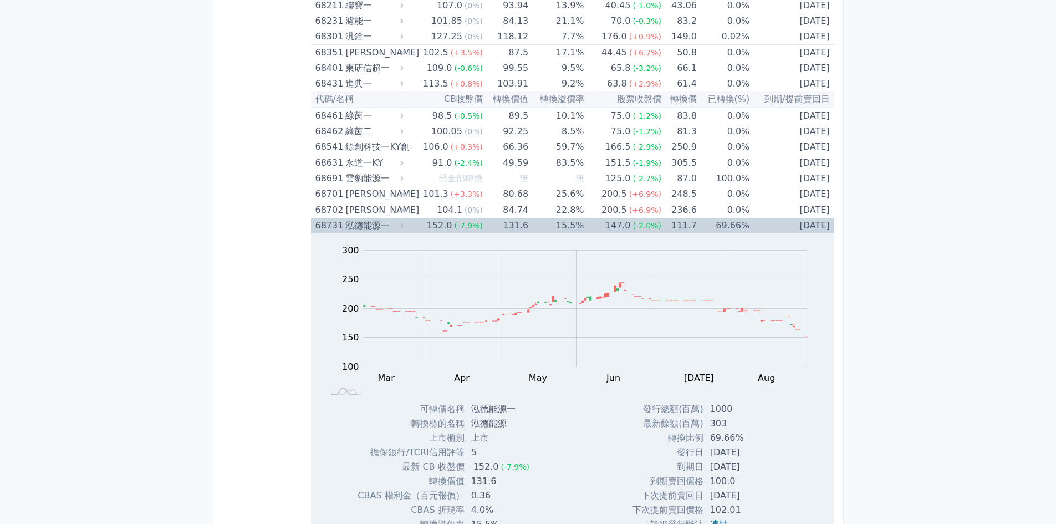
click at [410, 223] on td "152.0 (-7.9%)" at bounding box center [444, 226] width 77 height 16
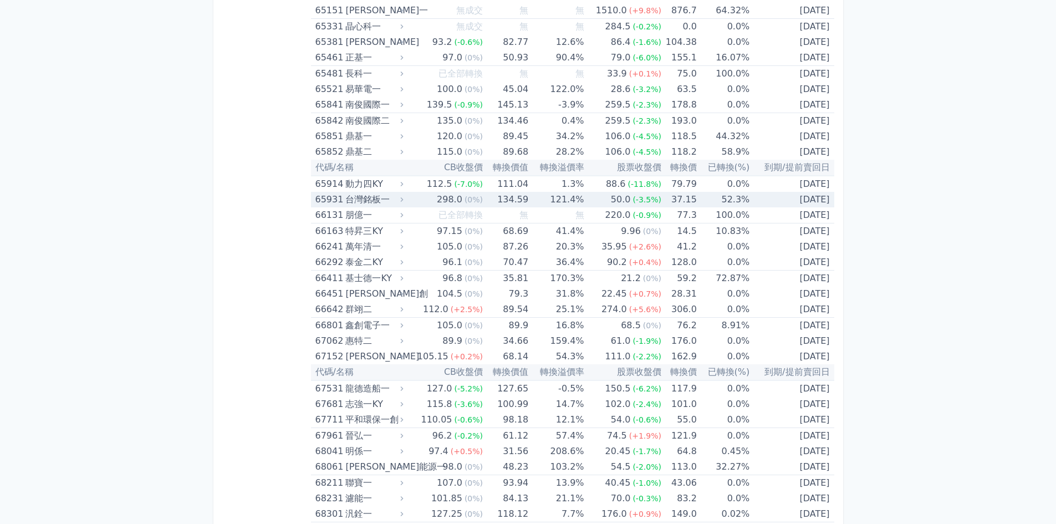
scroll to position [5172, 0]
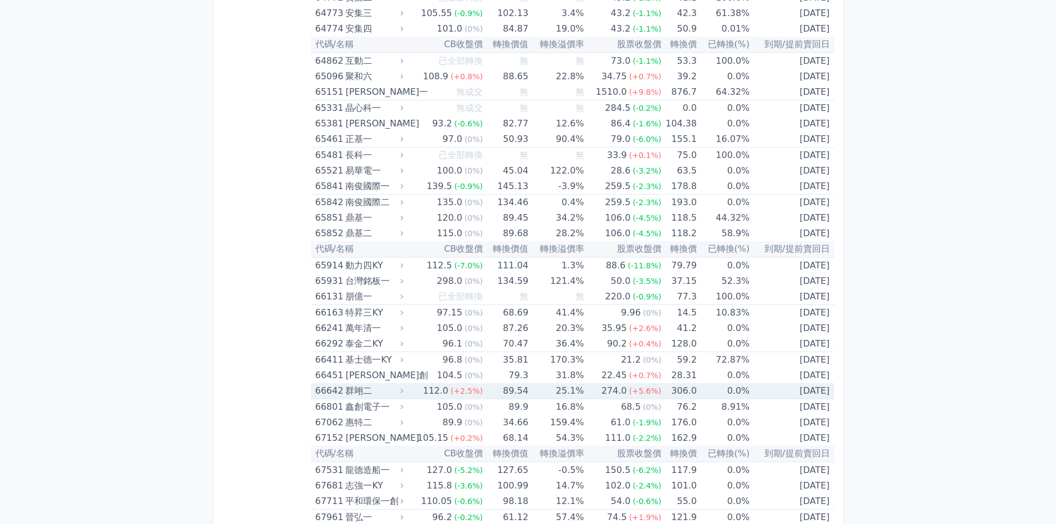
click at [360, 388] on div "群翊二" at bounding box center [372, 391] width 55 height 16
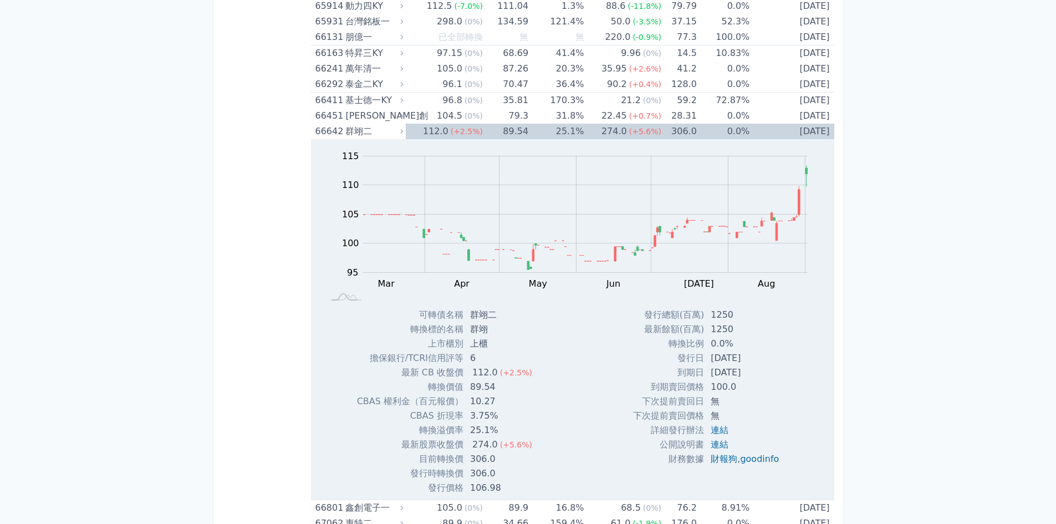
scroll to position [5456, 0]
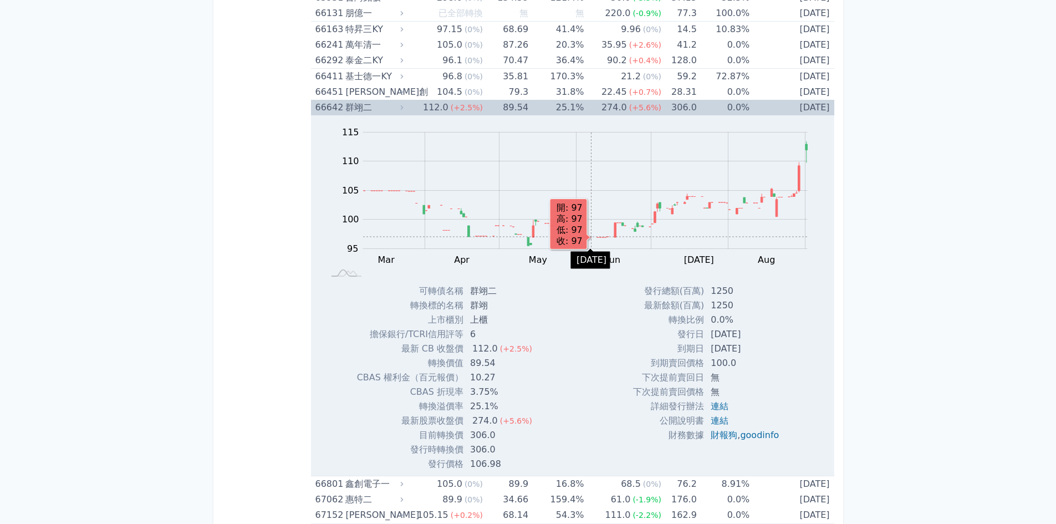
click at [592, 237] on rect "Chart" at bounding box center [585, 191] width 445 height 116
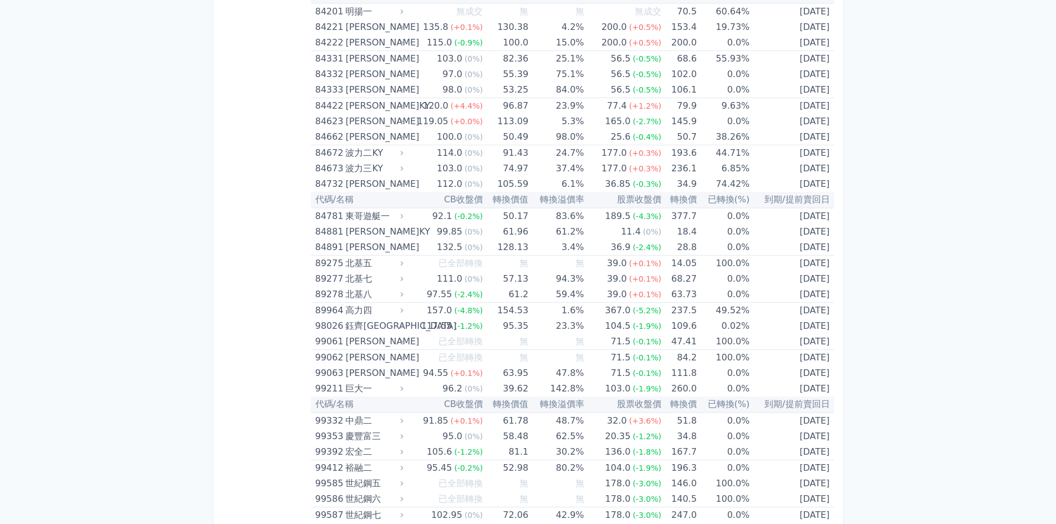
scroll to position [6842, 0]
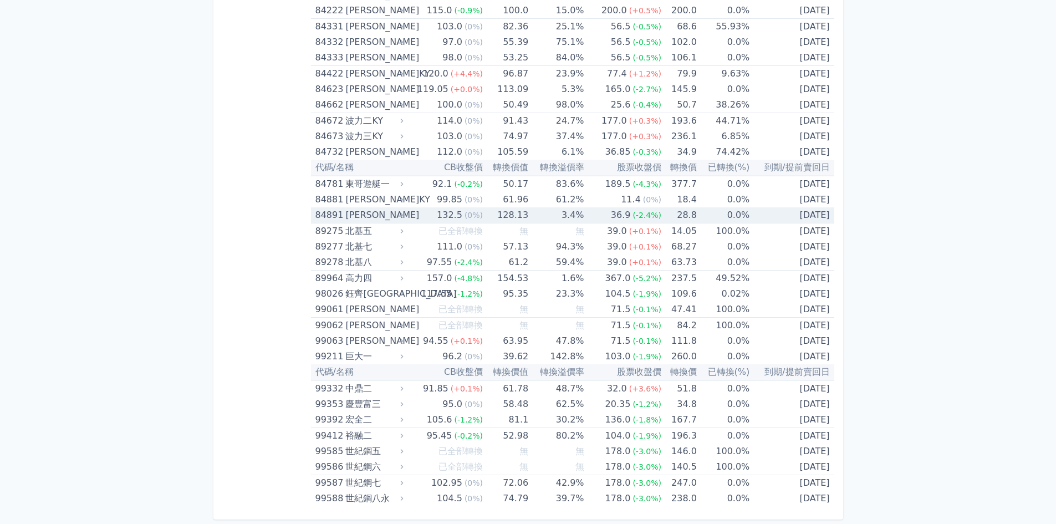
click at [396, 217] on div "[PERSON_NAME]" at bounding box center [372, 215] width 55 height 16
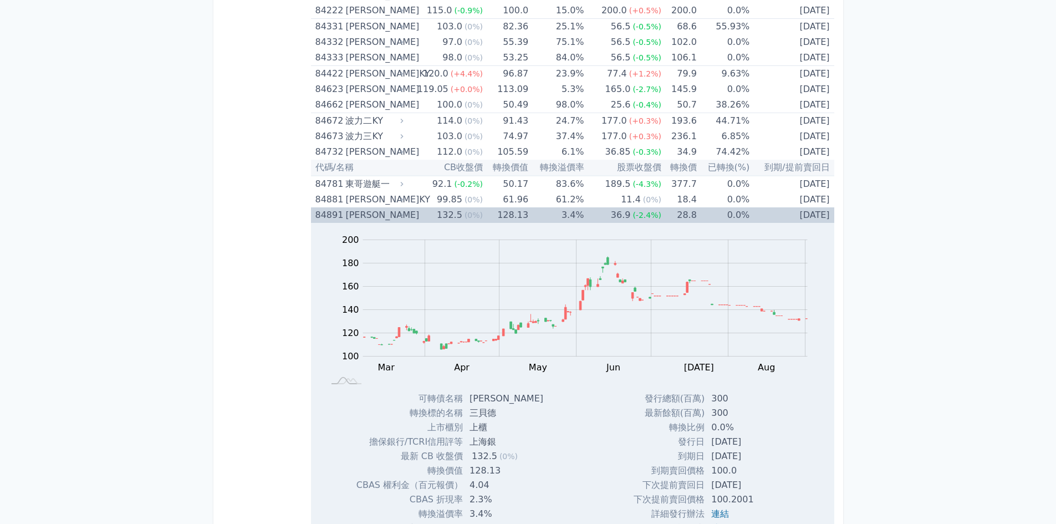
click at [396, 217] on div "[PERSON_NAME]" at bounding box center [372, 215] width 55 height 16
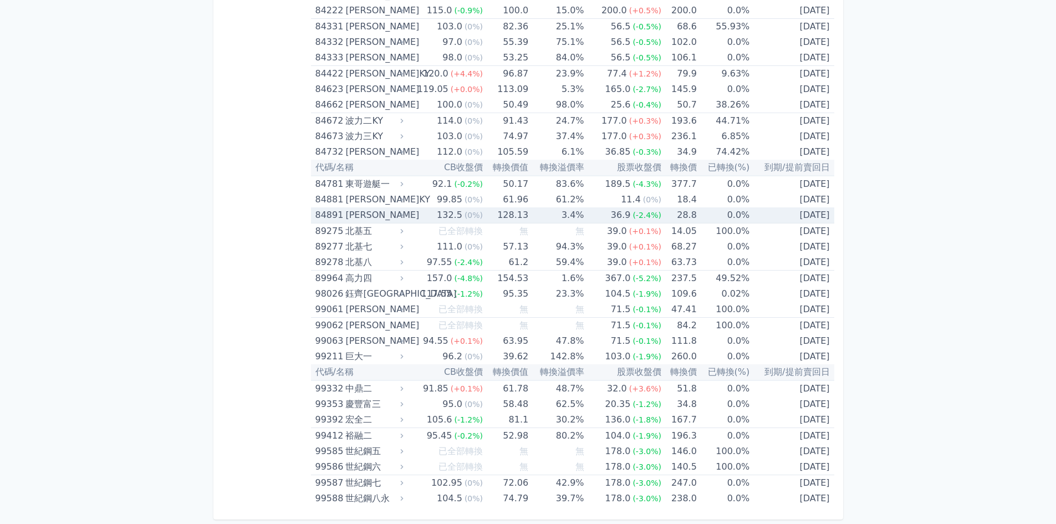
click at [411, 217] on td "132.5 (0%)" at bounding box center [444, 215] width 77 height 16
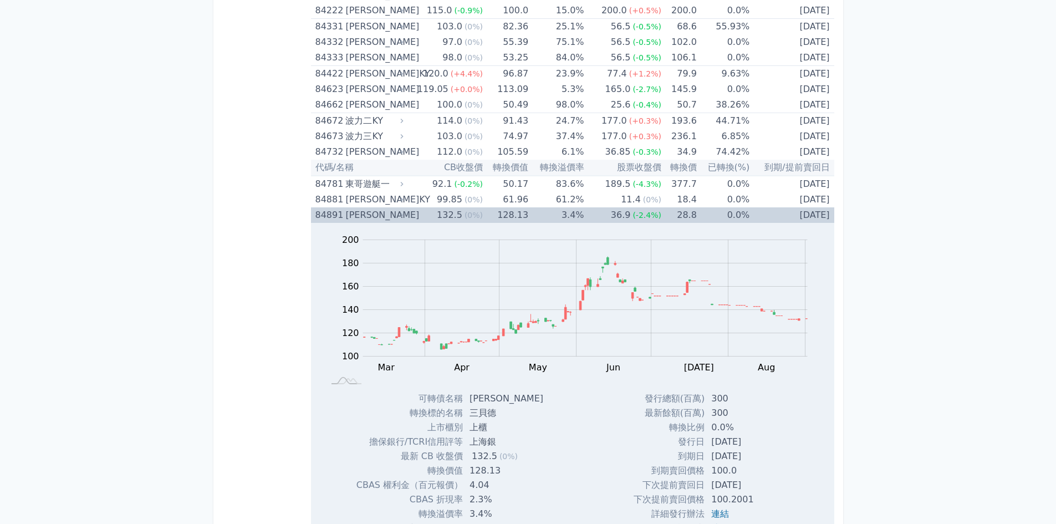
click at [403, 214] on icon at bounding box center [401, 215] width 3 height 4
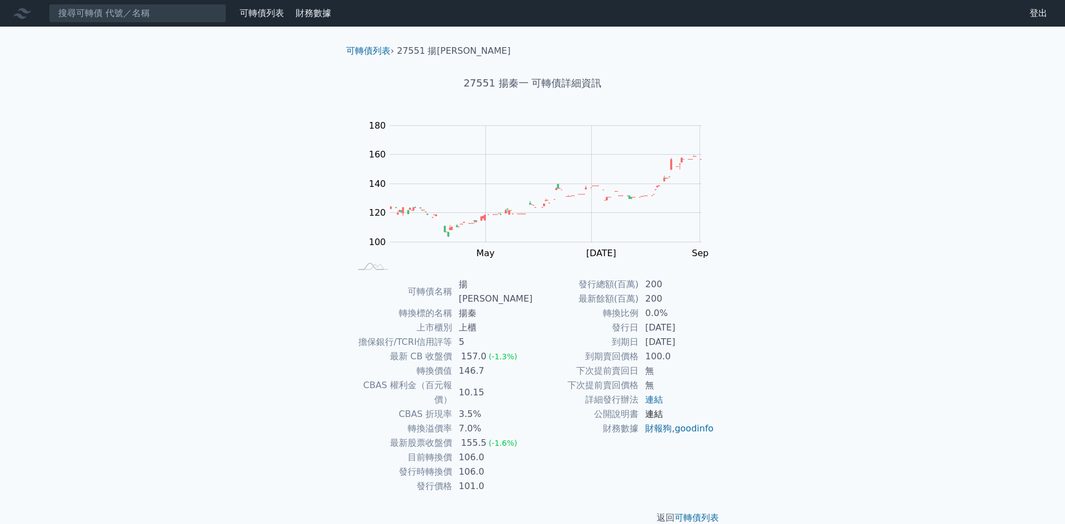
click at [651, 413] on link "連結" at bounding box center [654, 414] width 18 height 11
